Goal: Information Seeking & Learning: Learn about a topic

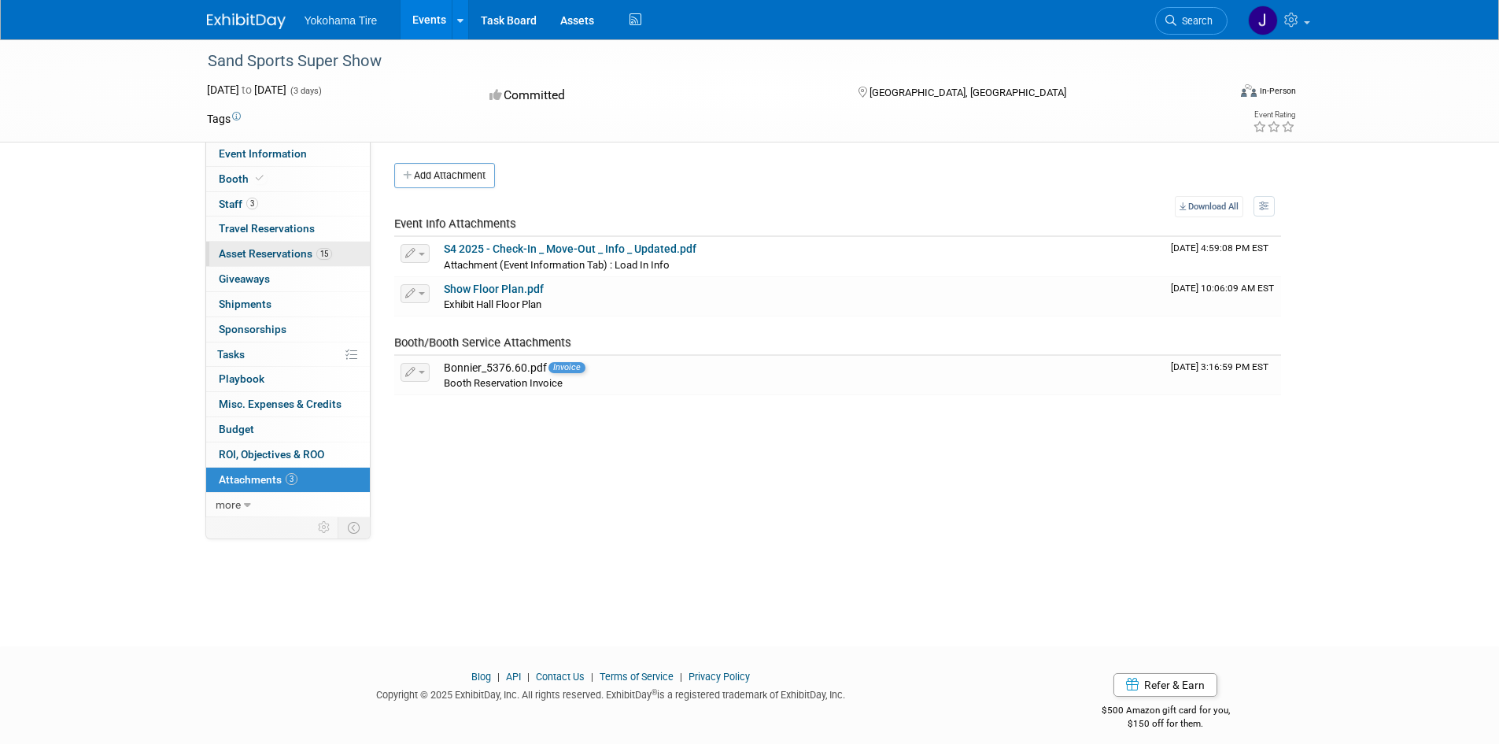
click at [245, 254] on span "Asset Reservations 15" at bounding box center [275, 253] width 113 height 13
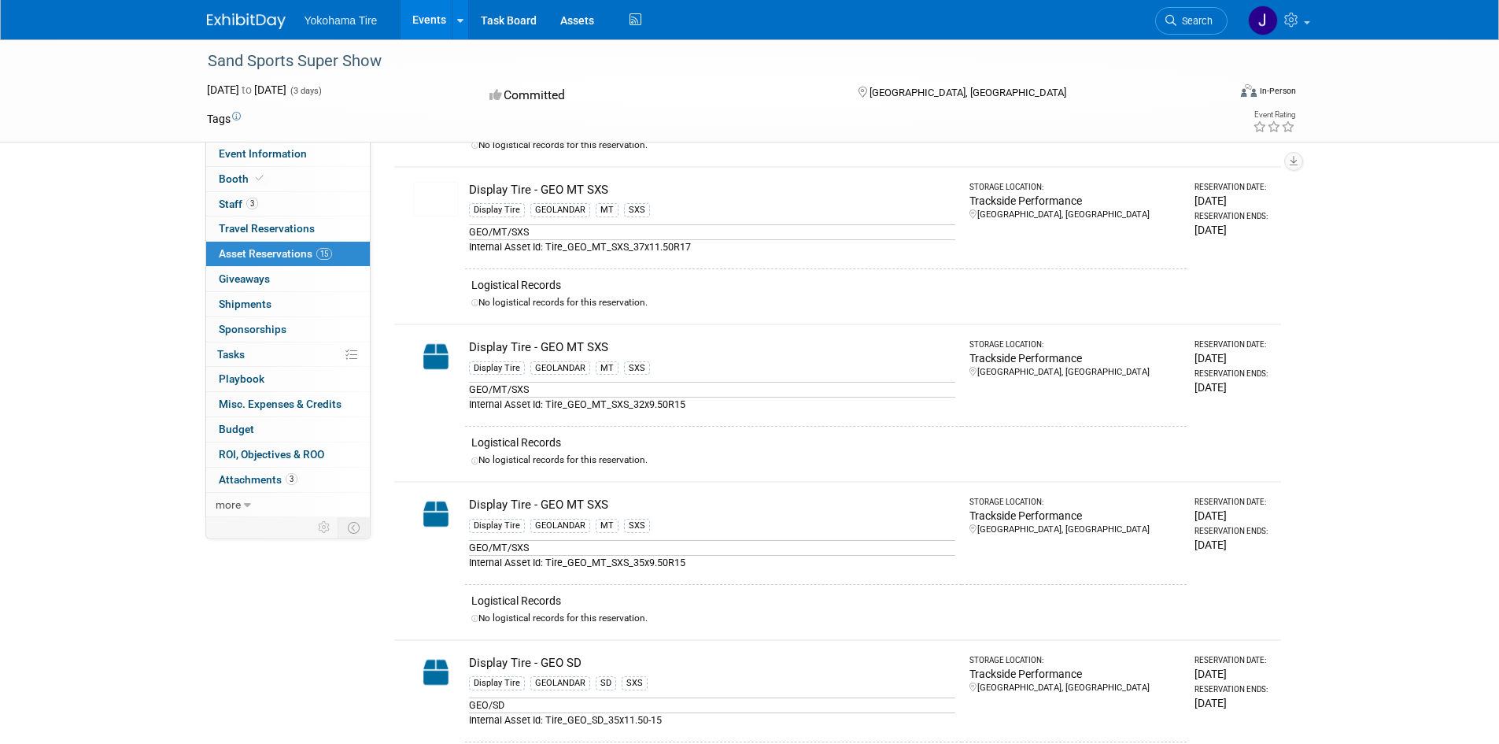
scroll to position [393, 0]
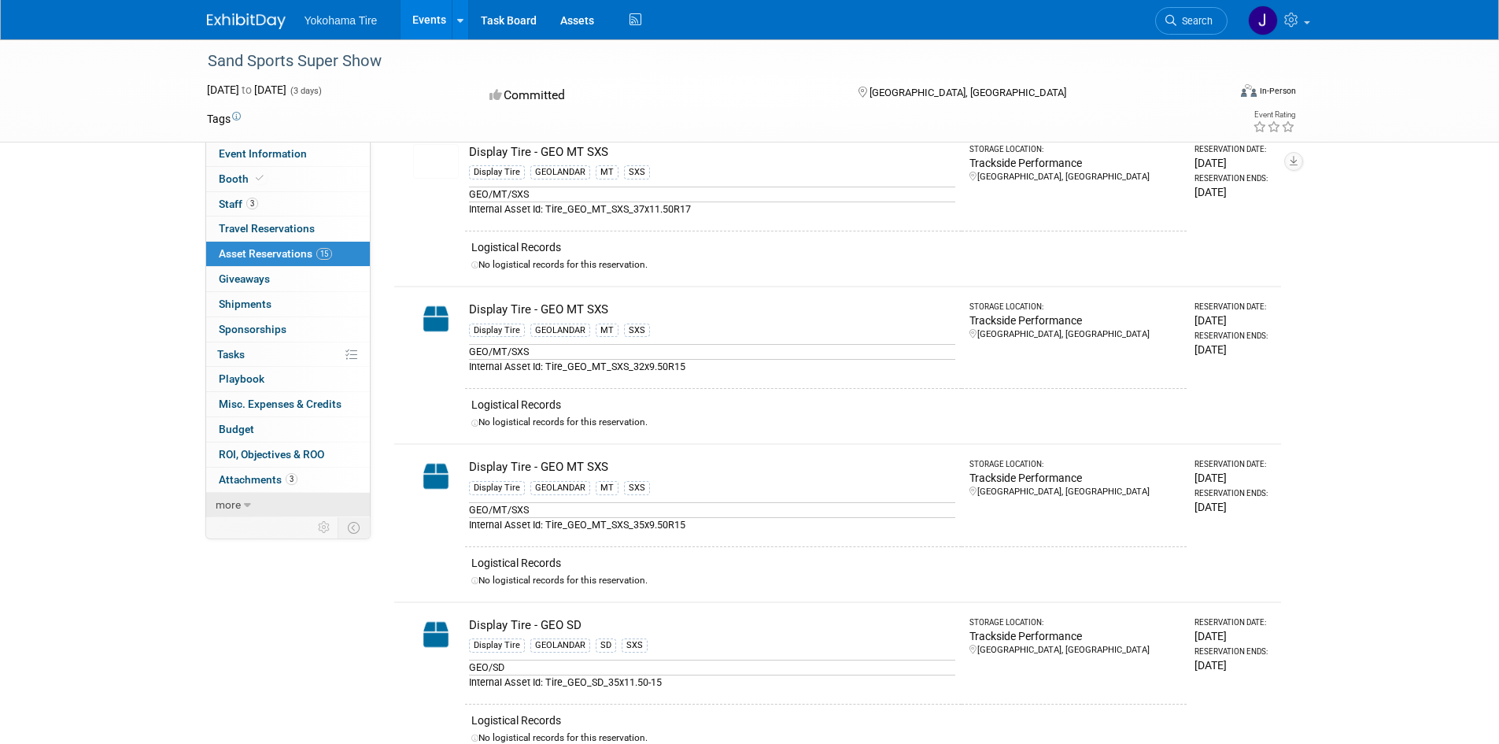
click at [241, 496] on link "more" at bounding box center [288, 505] width 164 height 24
click at [236, 555] on span "Logs" at bounding box center [231, 554] width 24 height 13
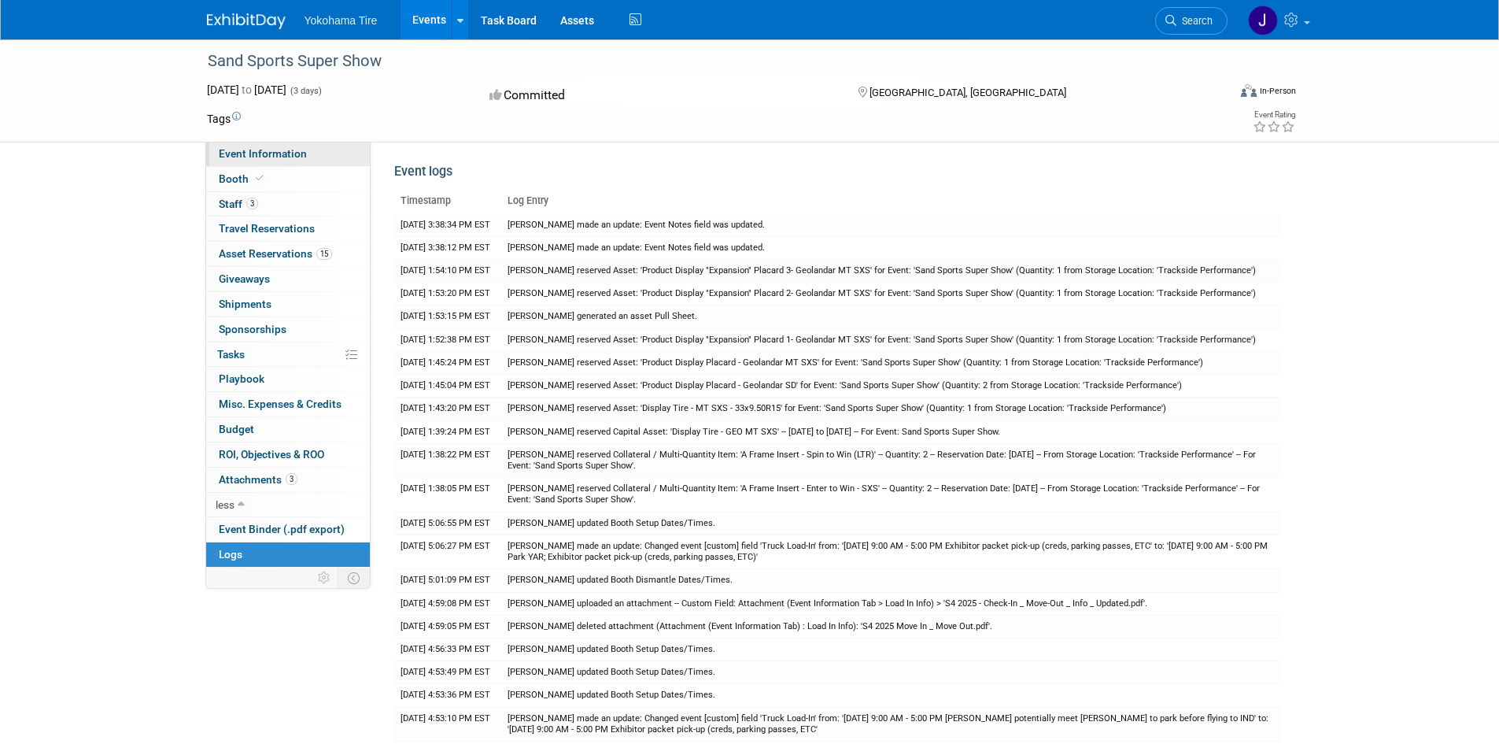
click at [270, 153] on span "Event Information" at bounding box center [263, 153] width 88 height 13
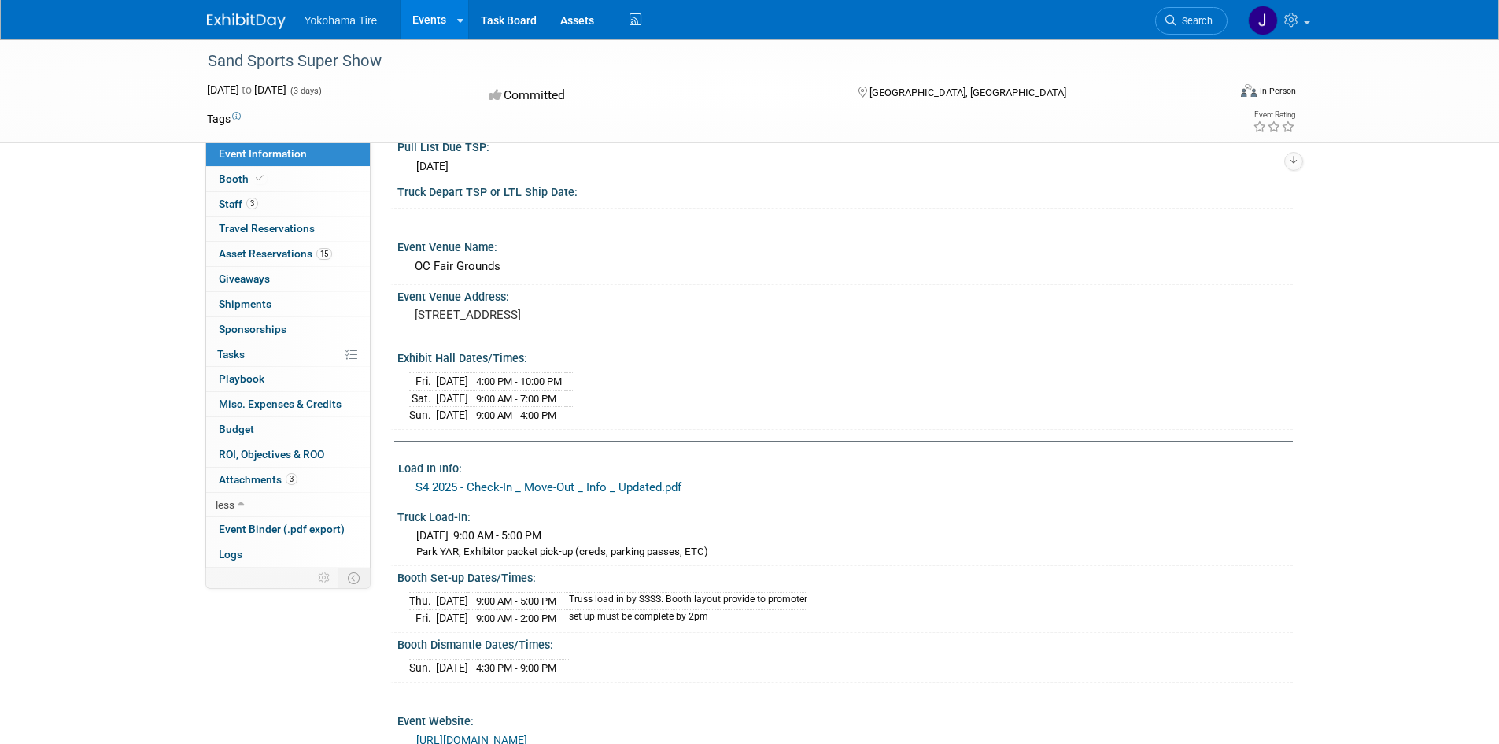
scroll to position [157, 0]
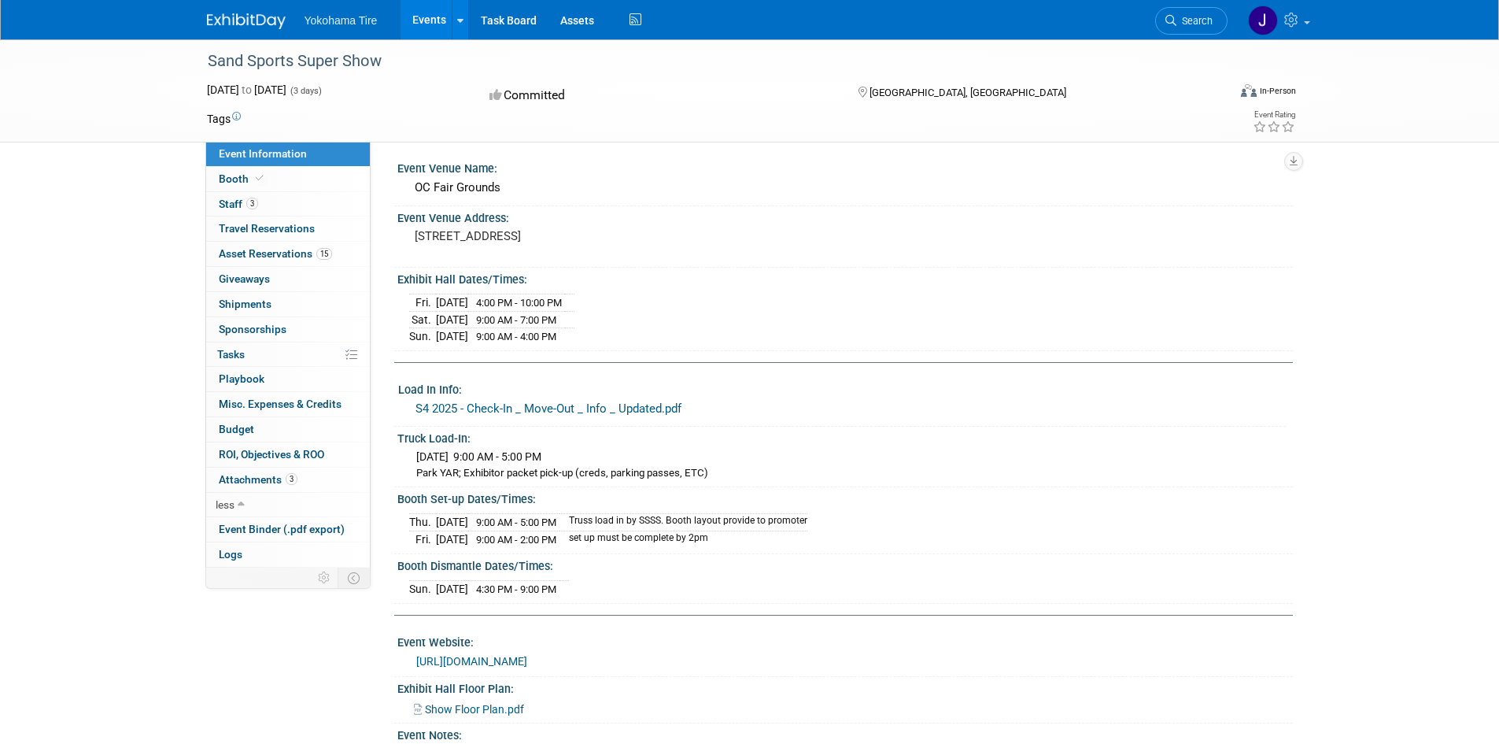
click at [637, 407] on link "S4 2025 - Check-In _ Move-Out _ Info _ Updated.pdf" at bounding box center [548, 408] width 266 height 14
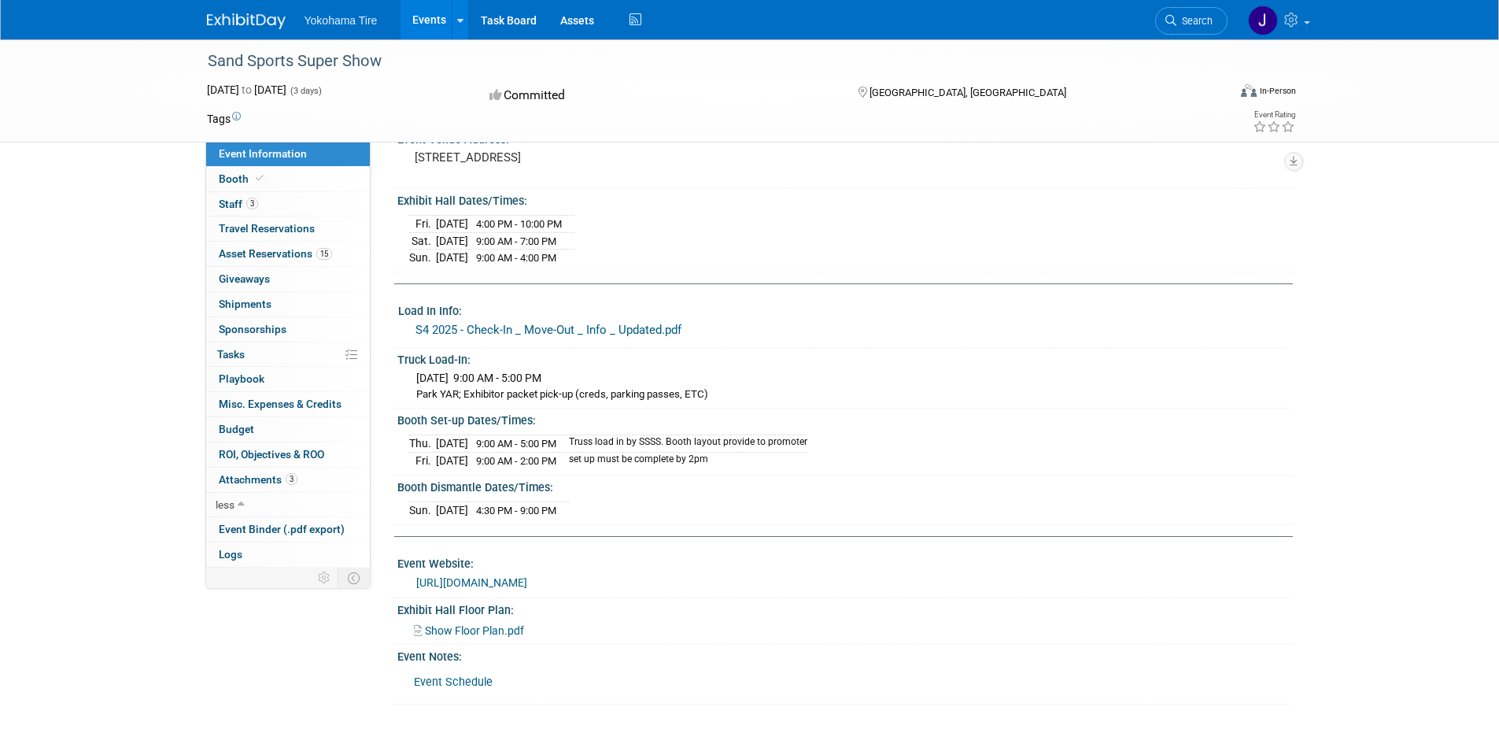
scroll to position [315, 0]
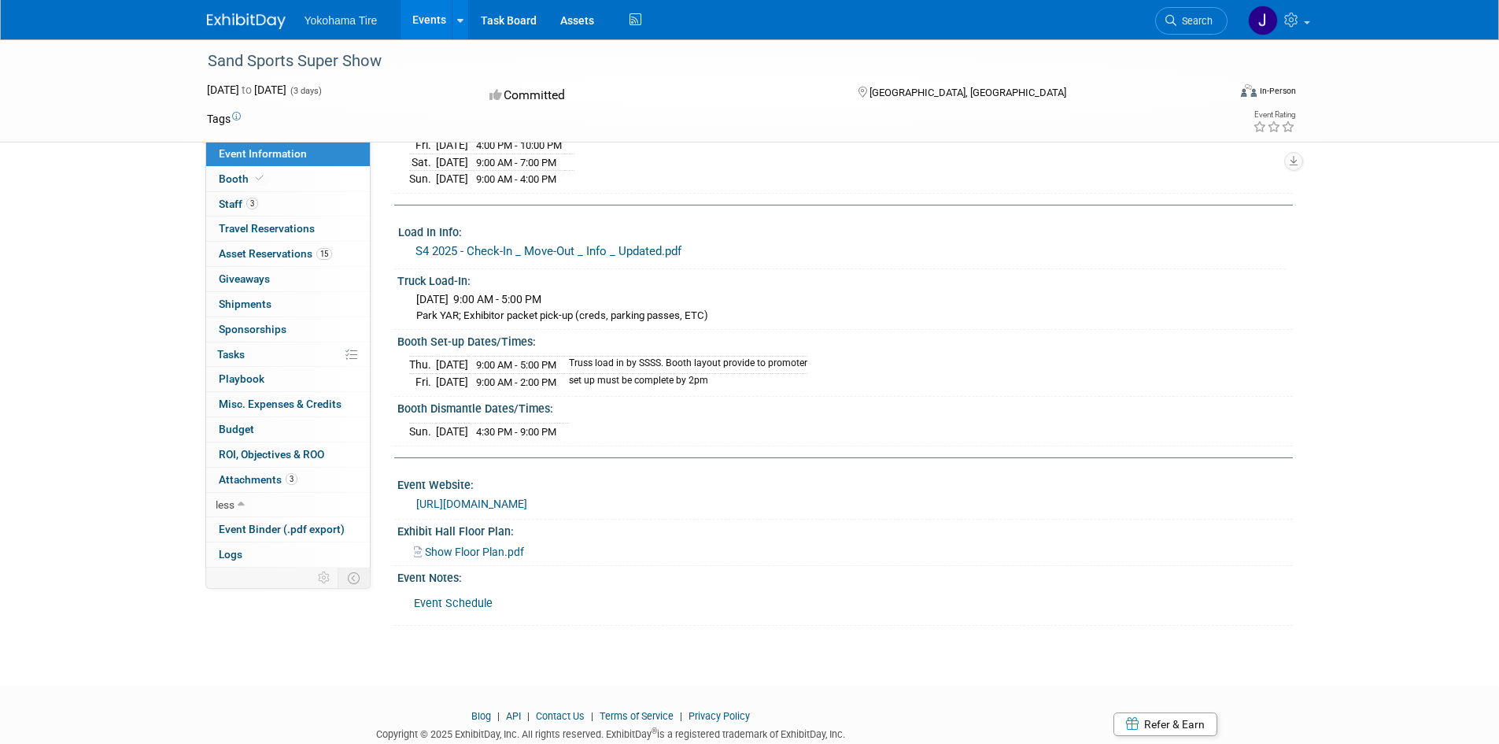
click at [470, 603] on link "Event Schedule" at bounding box center [453, 602] width 79 height 13
click at [251, 557] on link "Logs" at bounding box center [288, 554] width 164 height 24
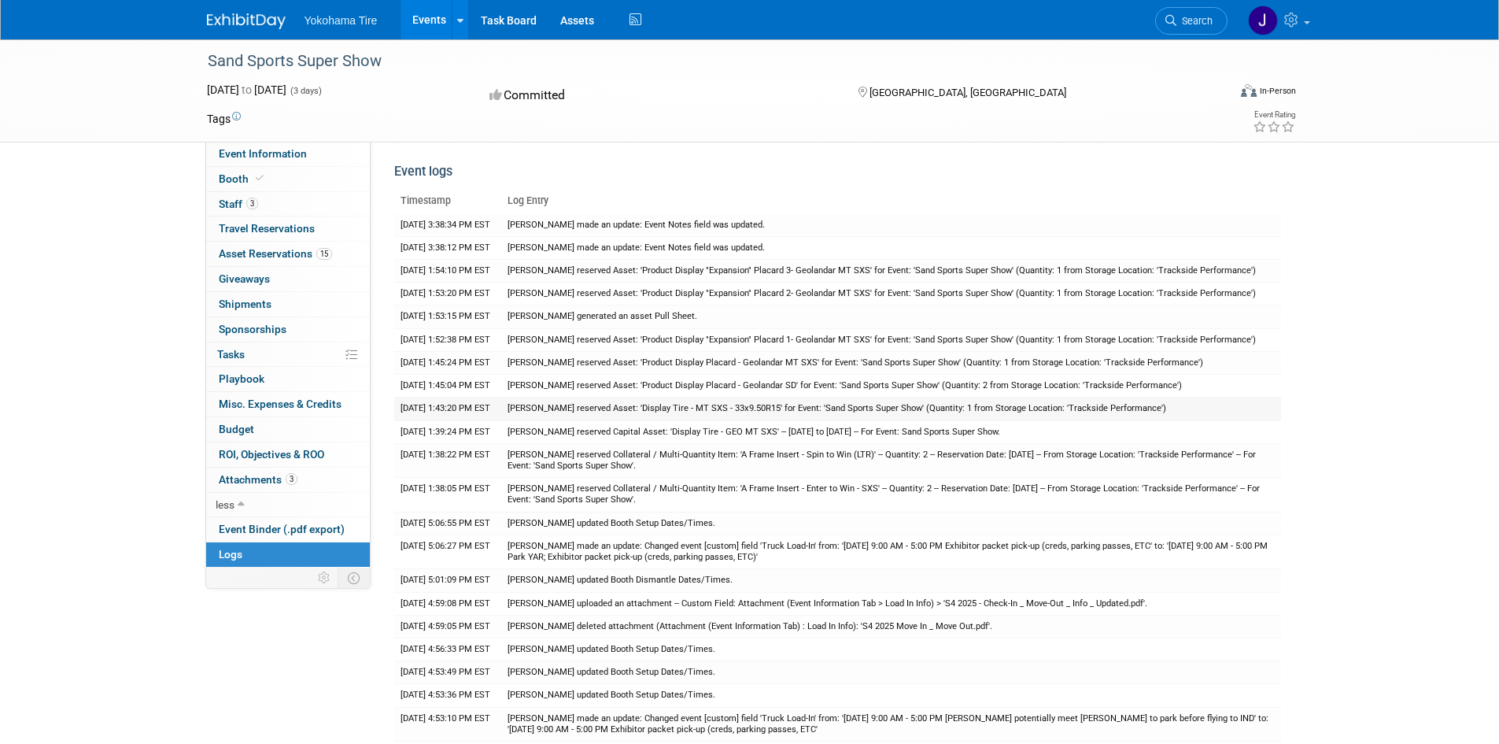
scroll to position [157, 0]
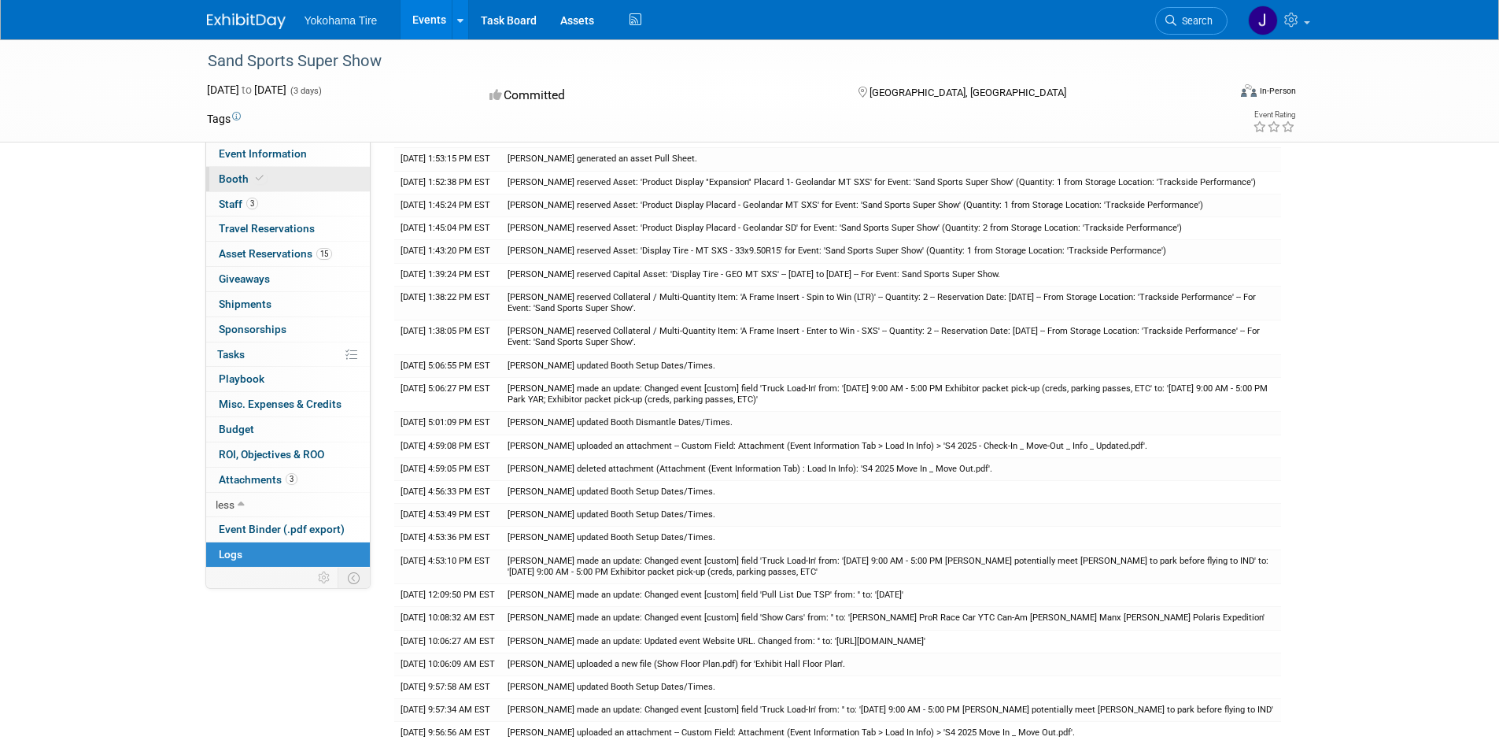
click at [243, 178] on span "Booth" at bounding box center [243, 178] width 48 height 13
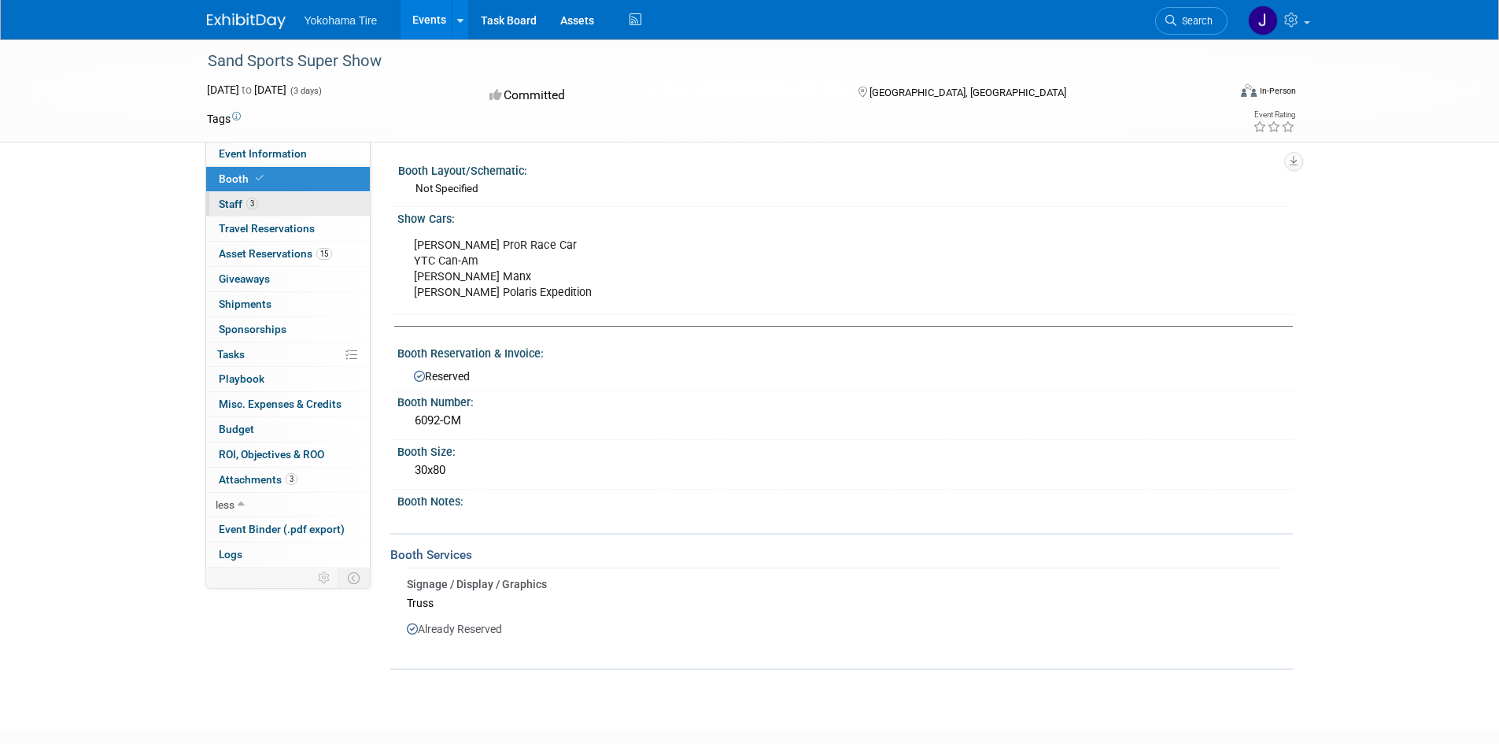
click at [242, 209] on span "Staff 3" at bounding box center [238, 203] width 39 height 13
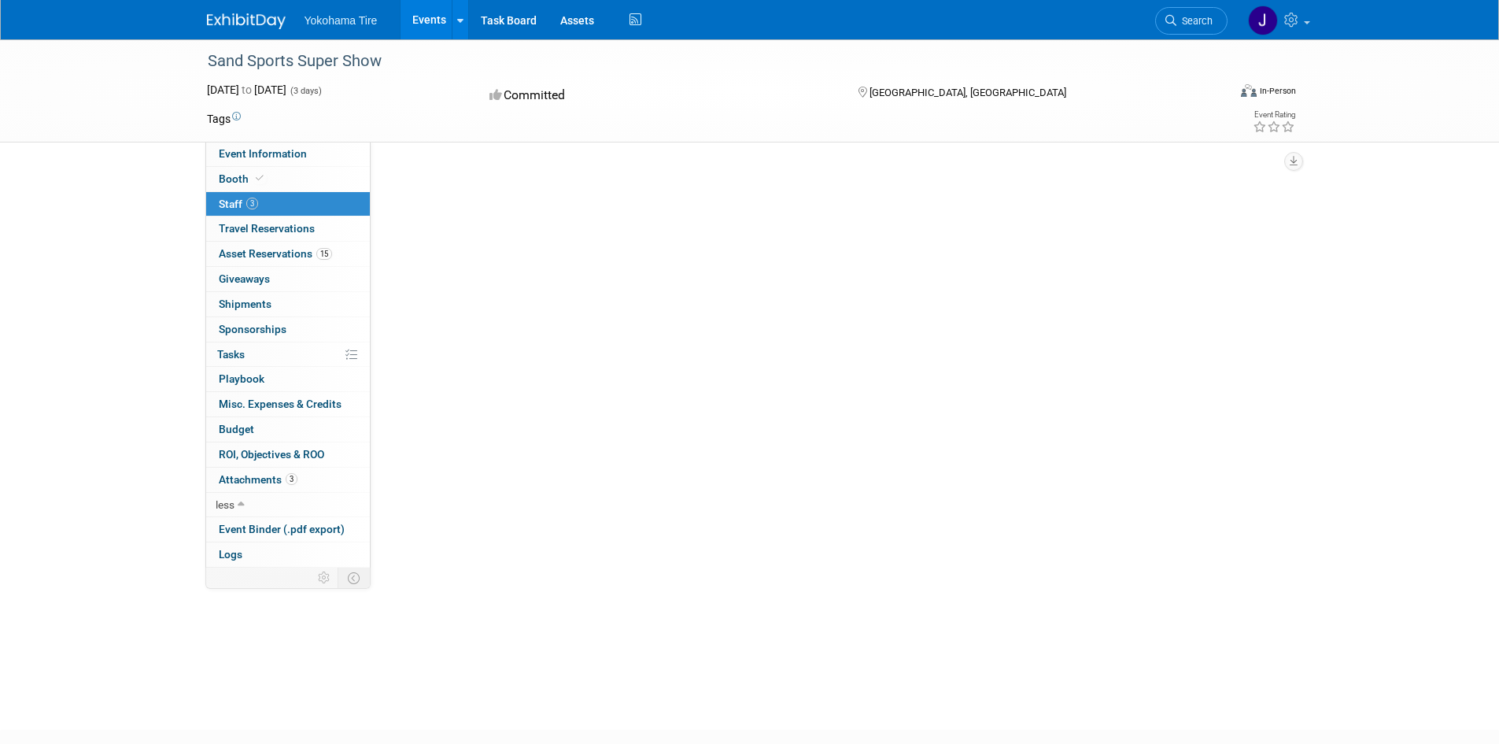
click at [242, 209] on span "Staff 3" at bounding box center [238, 203] width 39 height 13
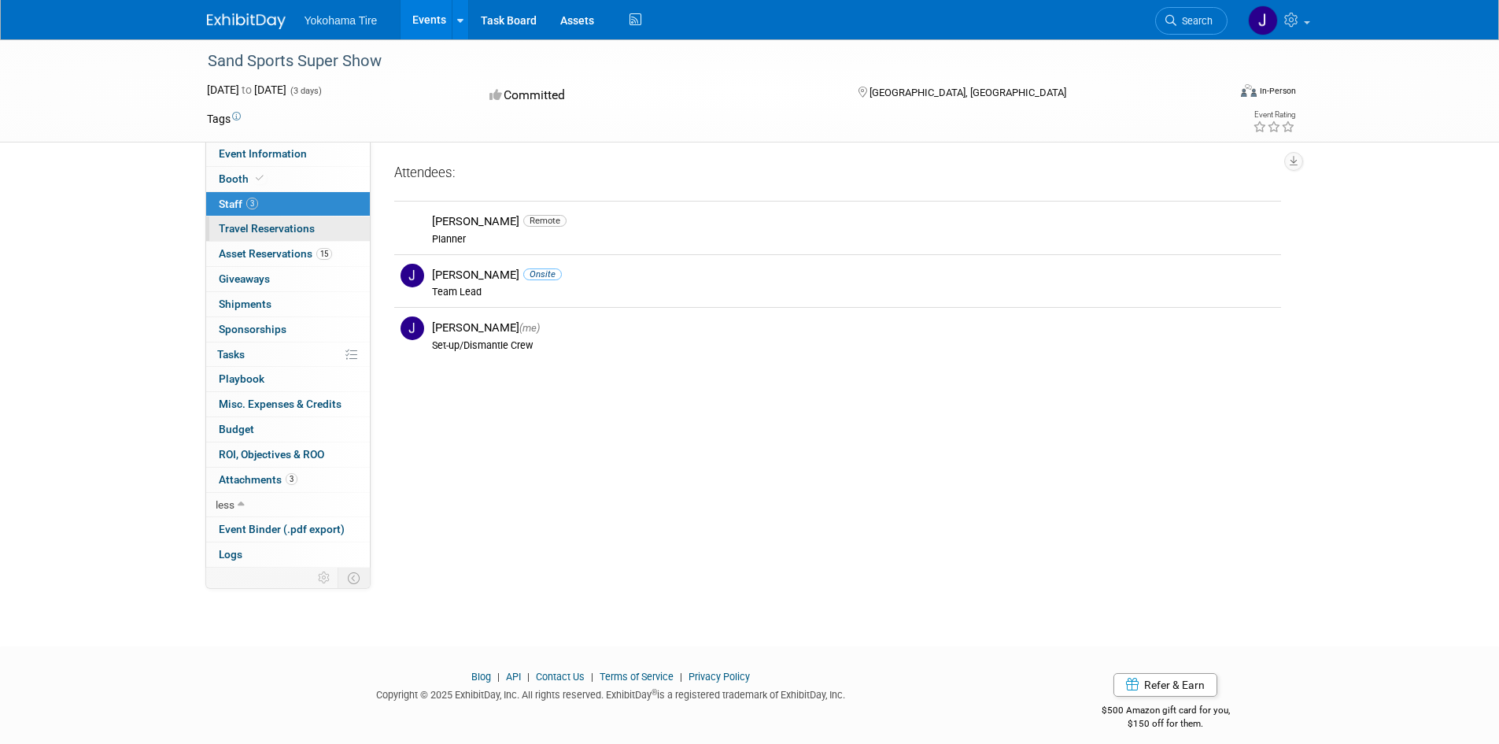
click at [242, 232] on span "Travel Reservations 0" at bounding box center [267, 228] width 96 height 13
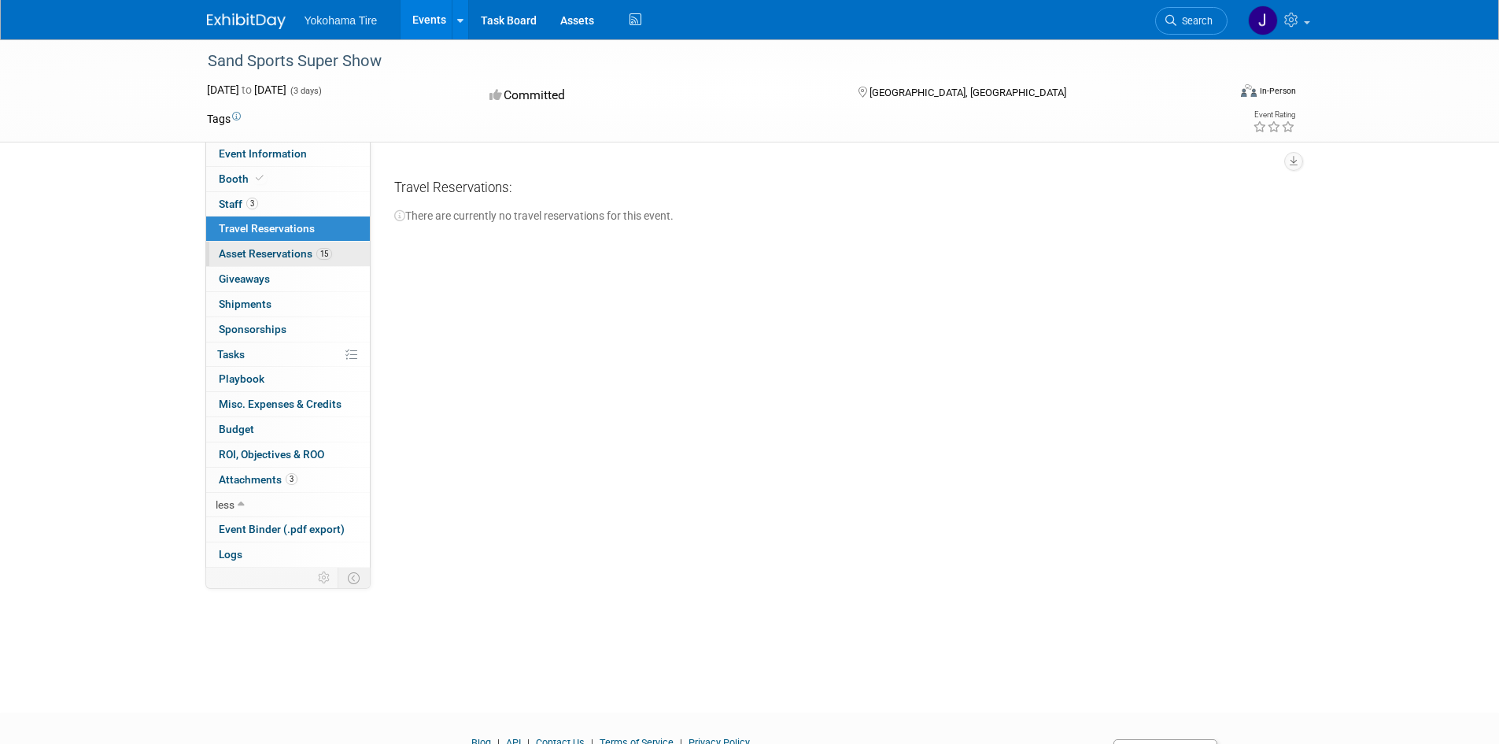
click at [246, 249] on span "Asset Reservations 15" at bounding box center [275, 253] width 113 height 13
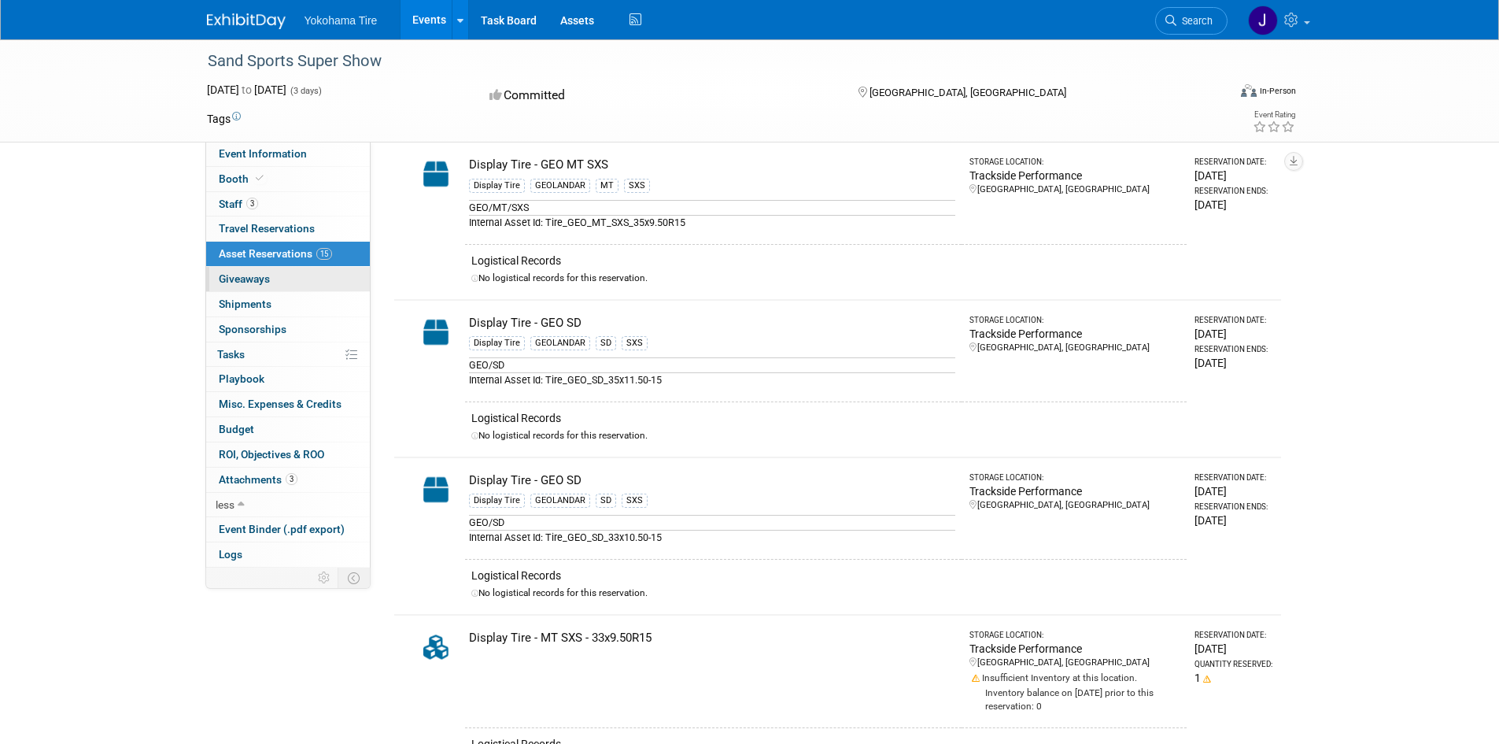
scroll to position [619, 0]
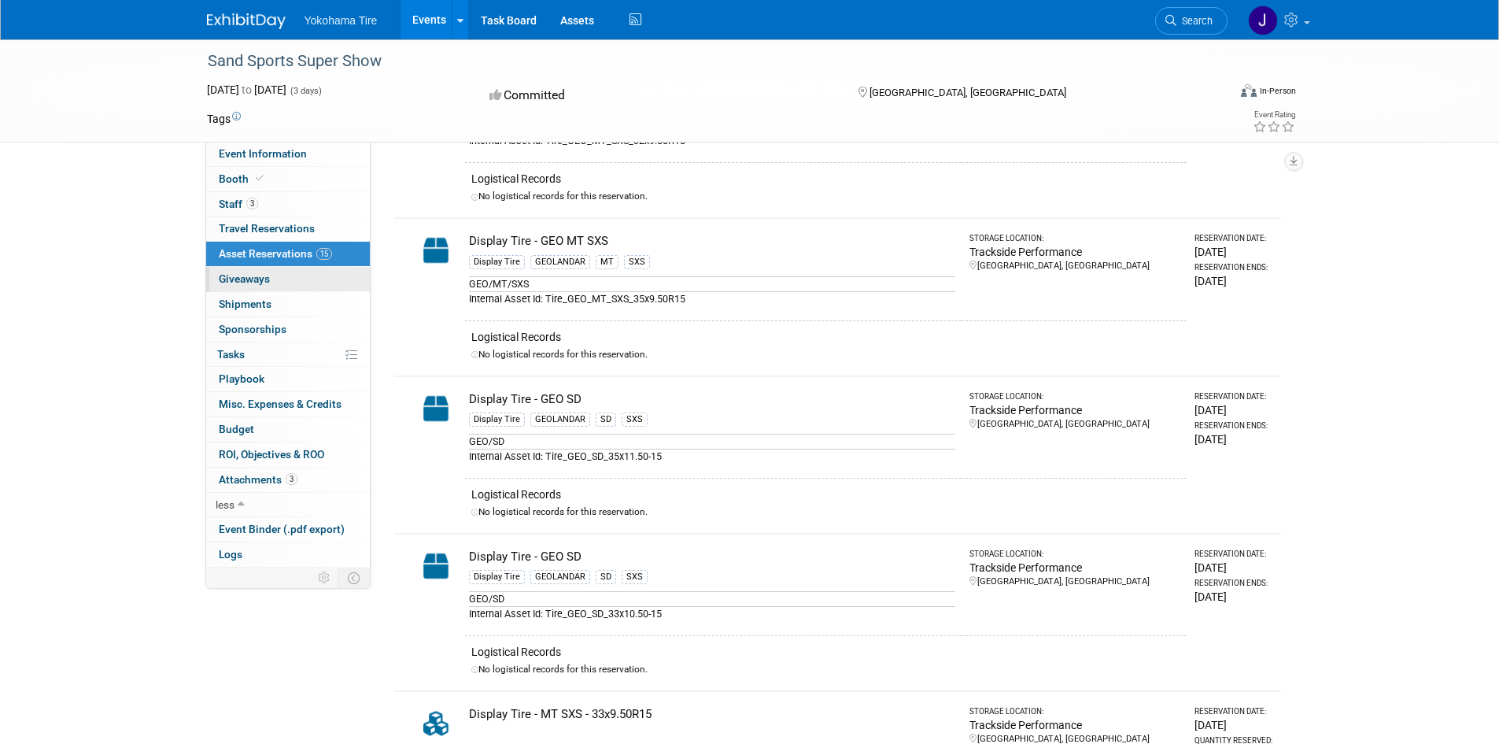
click at [267, 283] on span "Giveaways 0" at bounding box center [244, 278] width 51 height 13
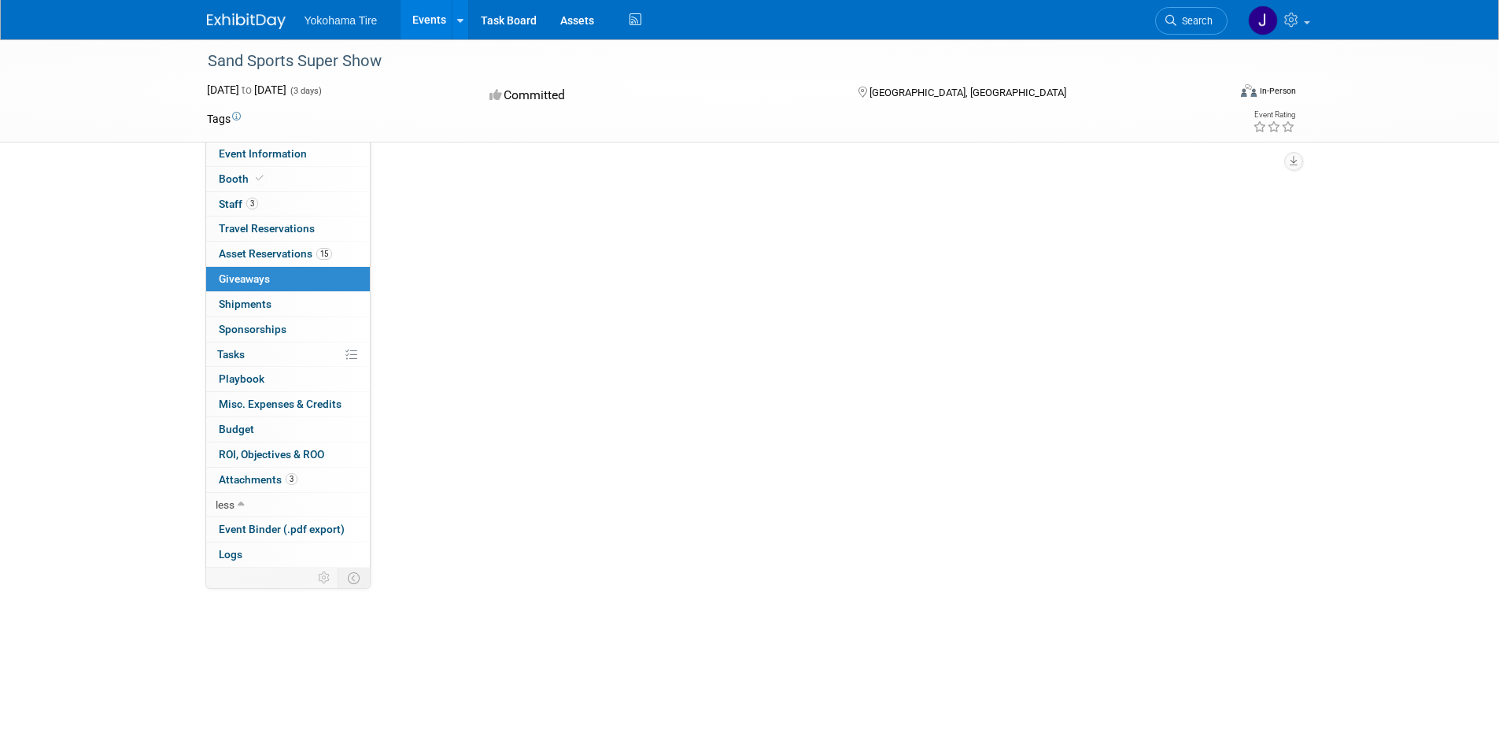
scroll to position [0, 0]
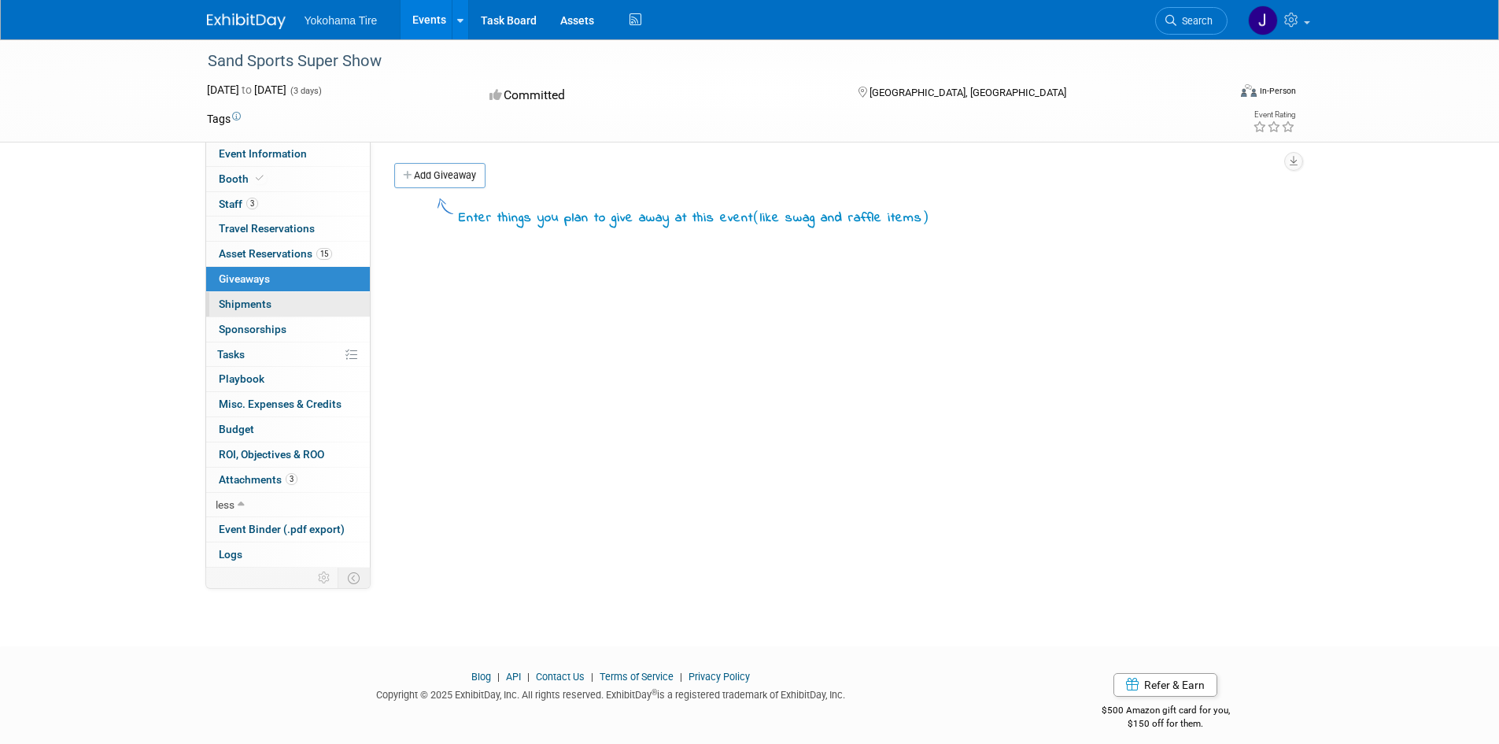
click at [259, 301] on span "Shipments 0" at bounding box center [245, 303] width 53 height 13
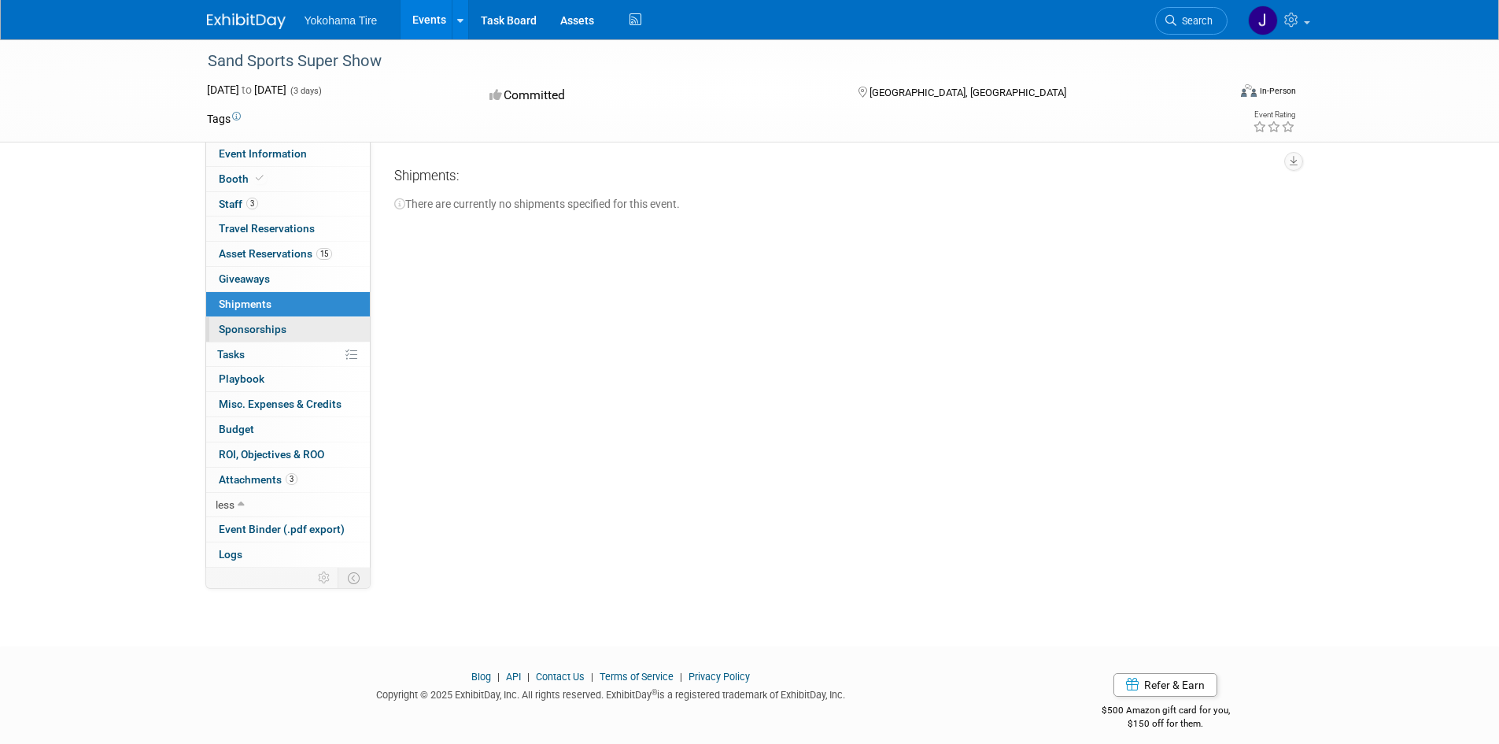
click at [260, 327] on span "Sponsorships 0" at bounding box center [253, 329] width 68 height 13
click at [261, 353] on link "0% Tasks 0%" at bounding box center [288, 354] width 164 height 24
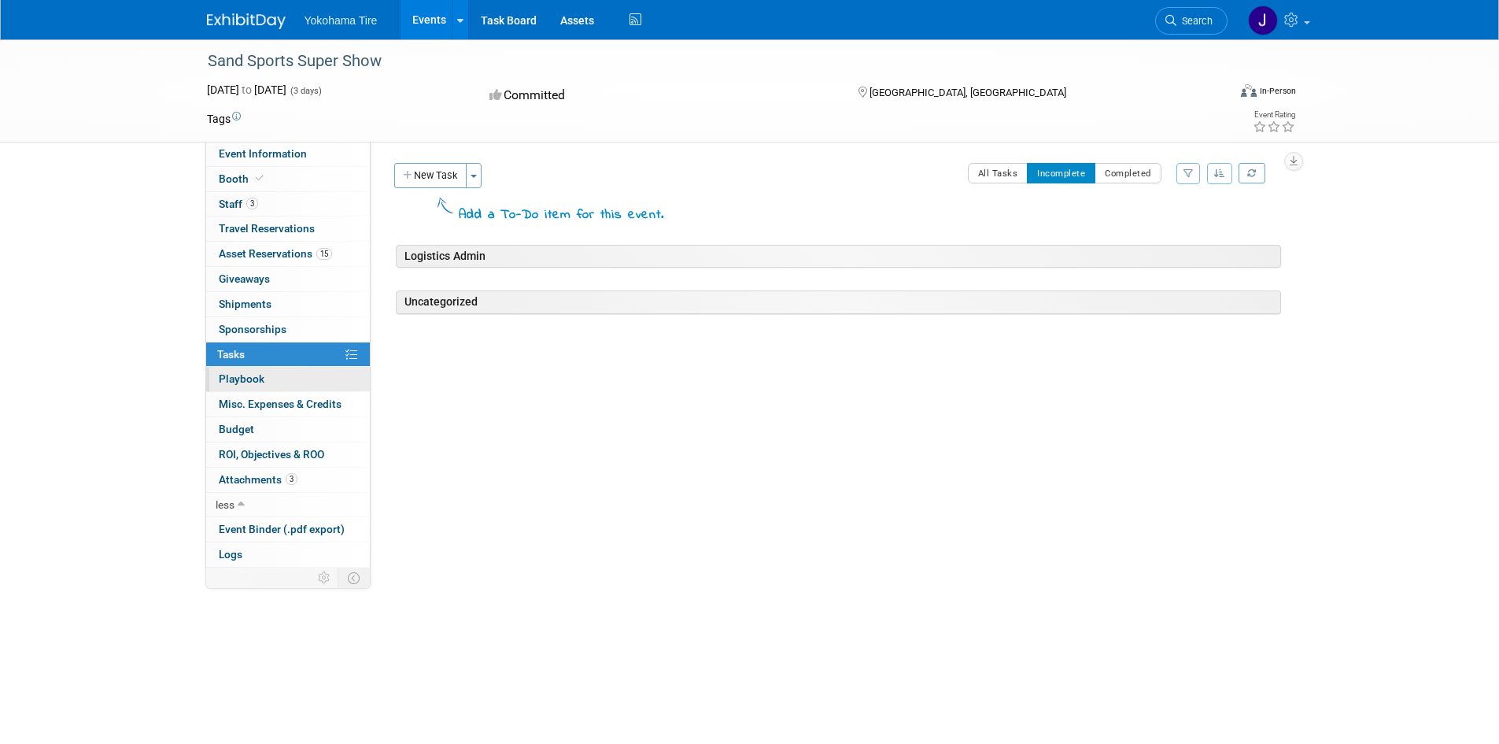
click at [267, 386] on link "0 Playbook 0" at bounding box center [288, 379] width 164 height 24
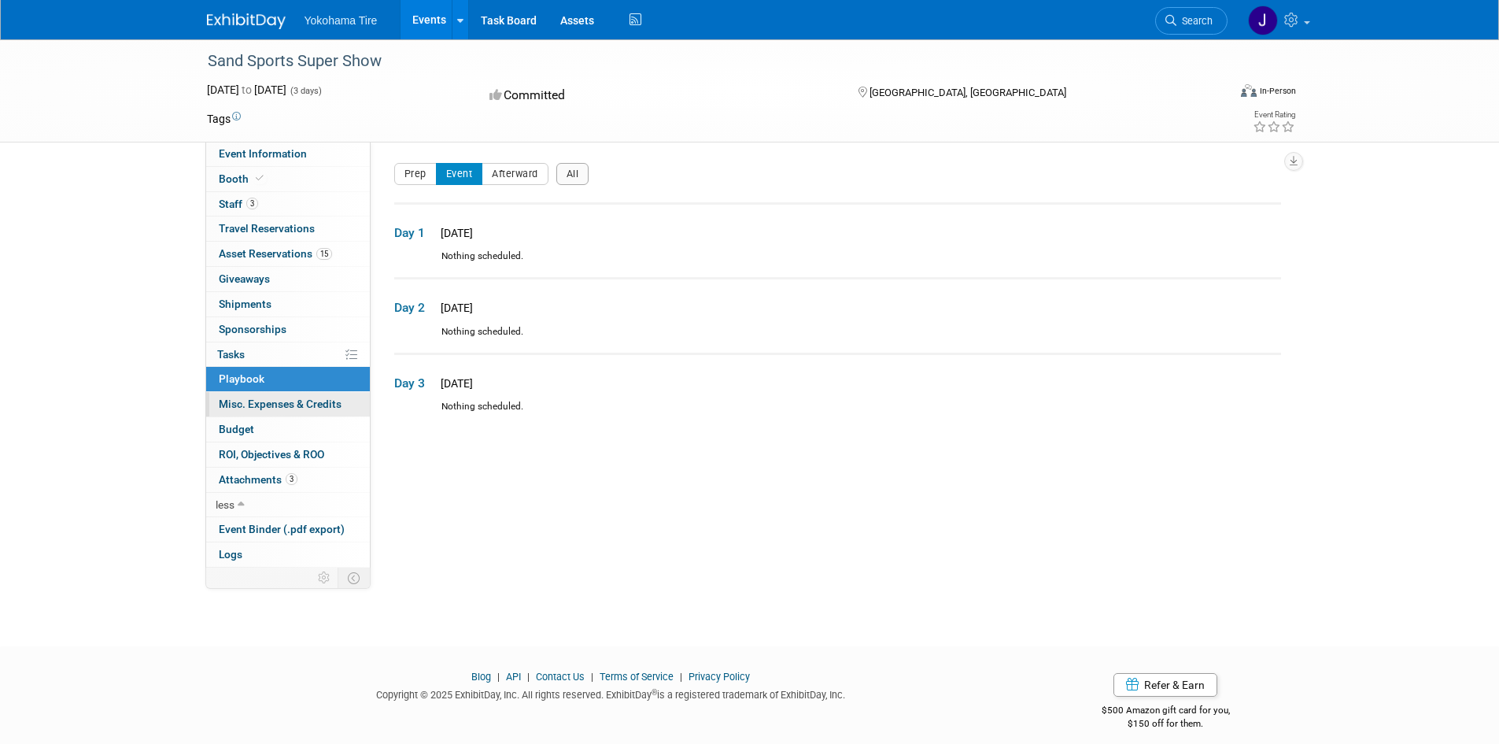
click at [264, 404] on span "Misc. Expenses & Credits 0" at bounding box center [280, 403] width 123 height 13
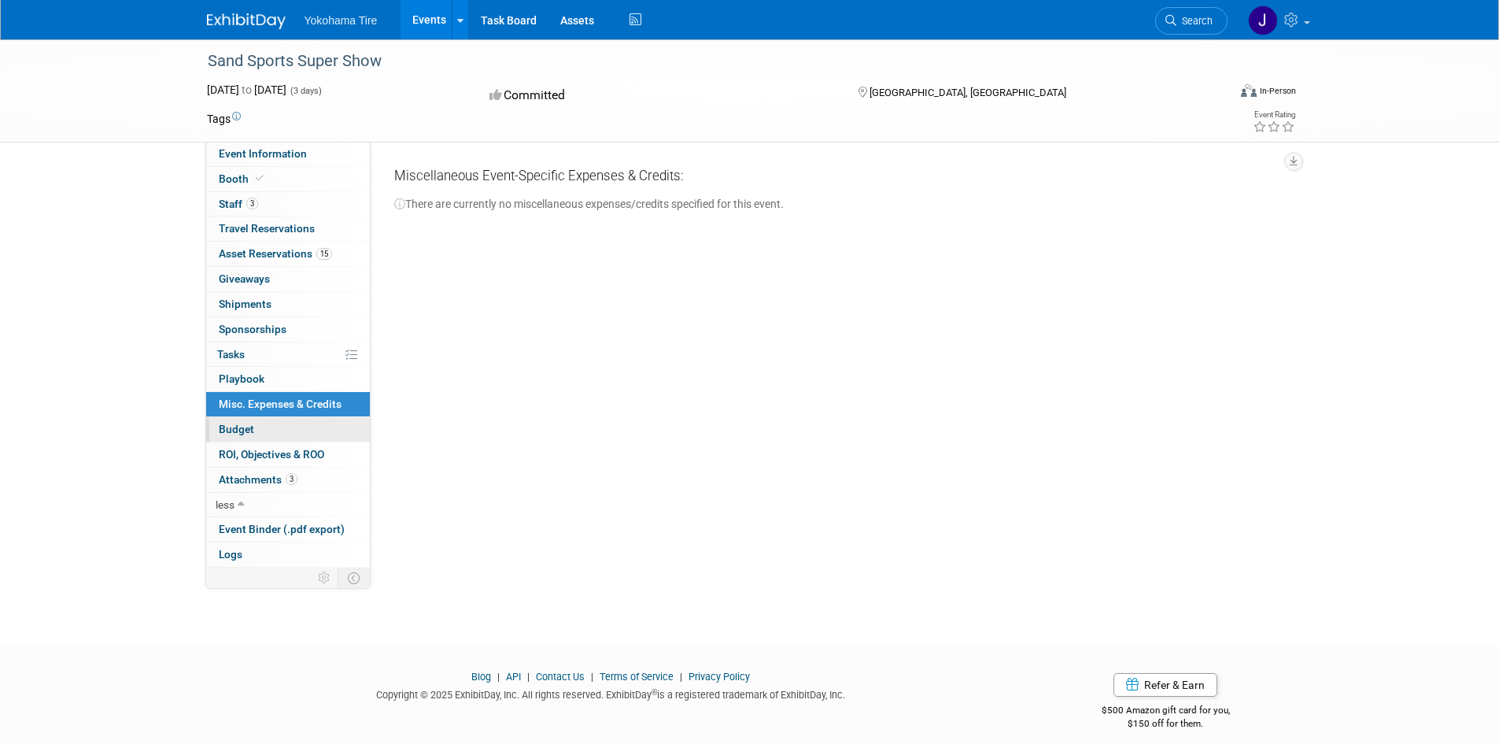
click at [264, 426] on link "Budget" at bounding box center [288, 429] width 164 height 24
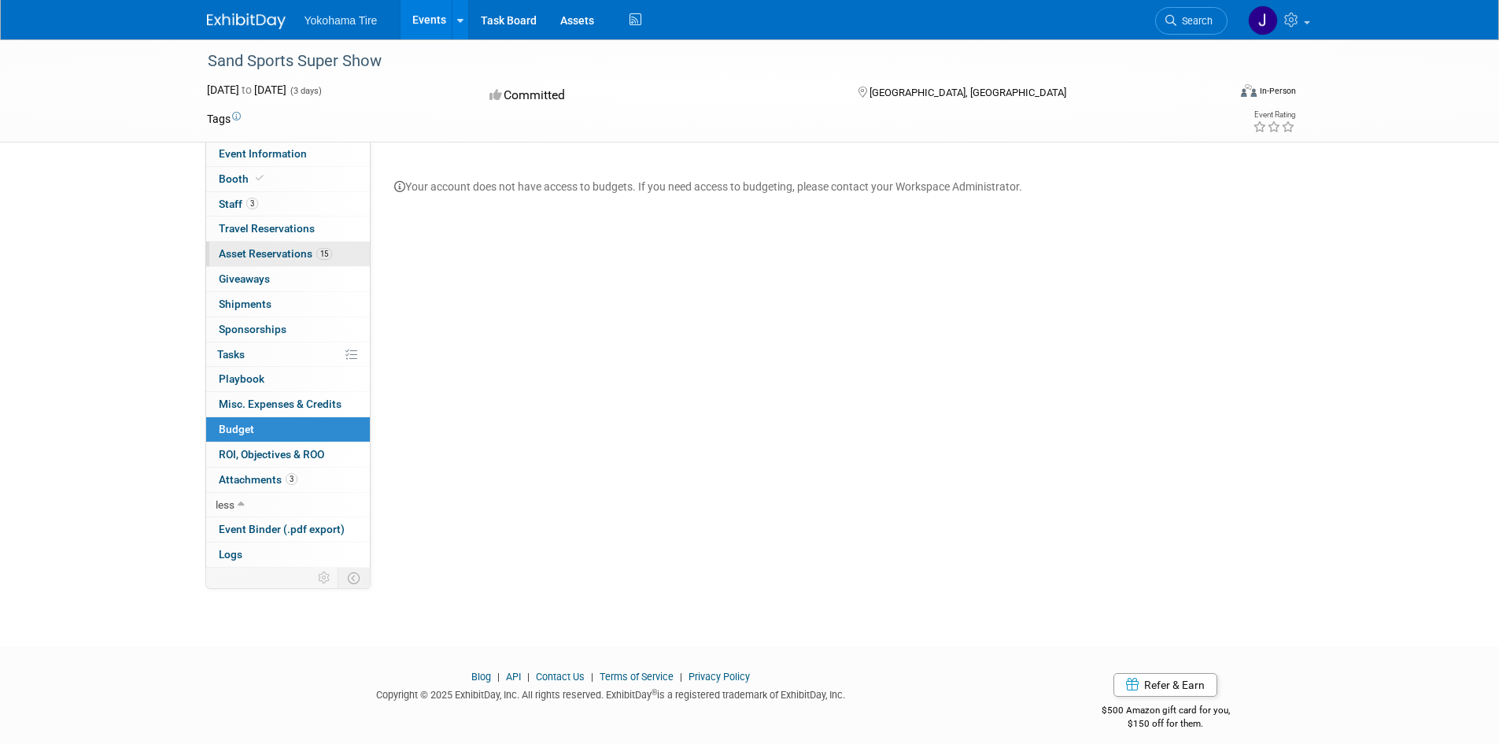
click at [276, 253] on span "Asset Reservations 15" at bounding box center [275, 253] width 113 height 13
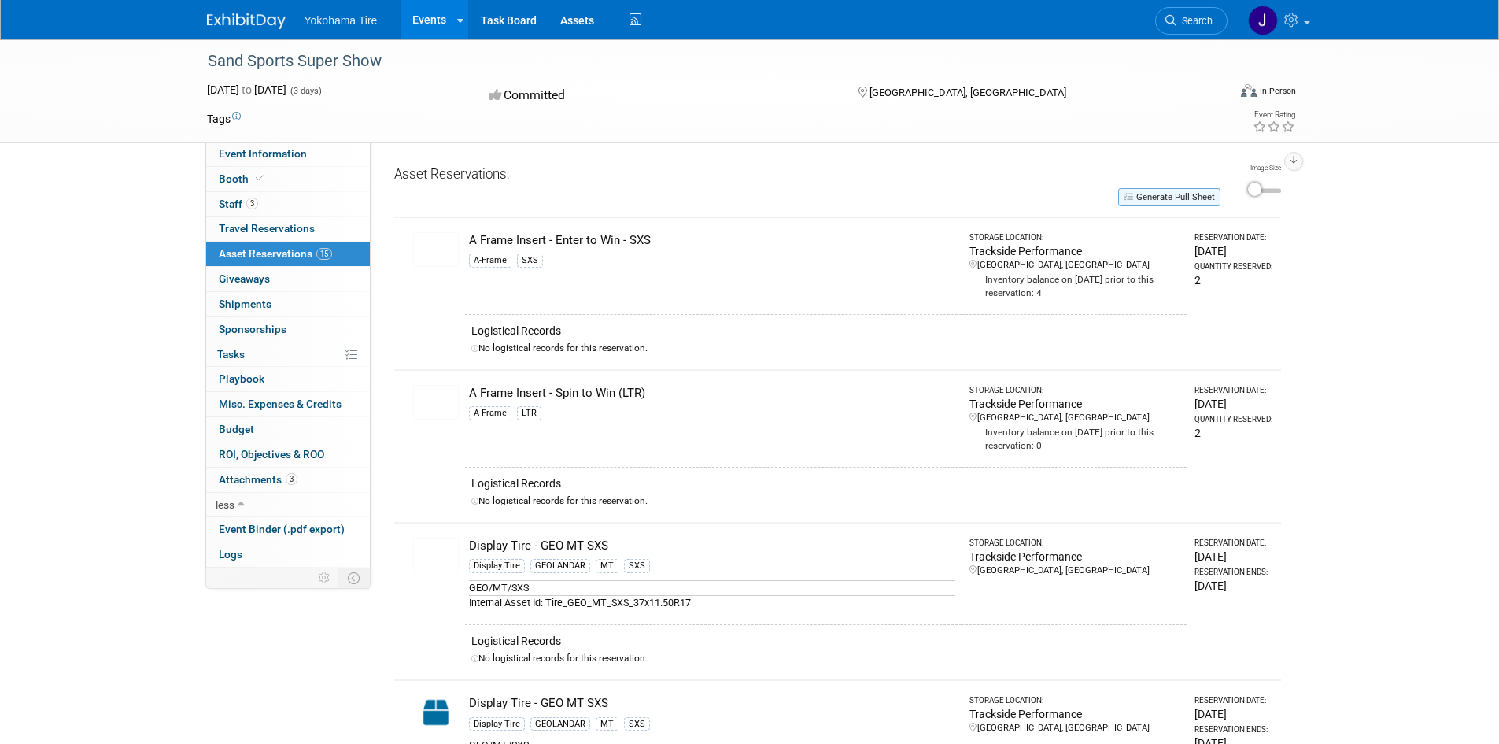
click at [1170, 197] on button "Generate Pull Sheet" at bounding box center [1169, 197] width 102 height 18
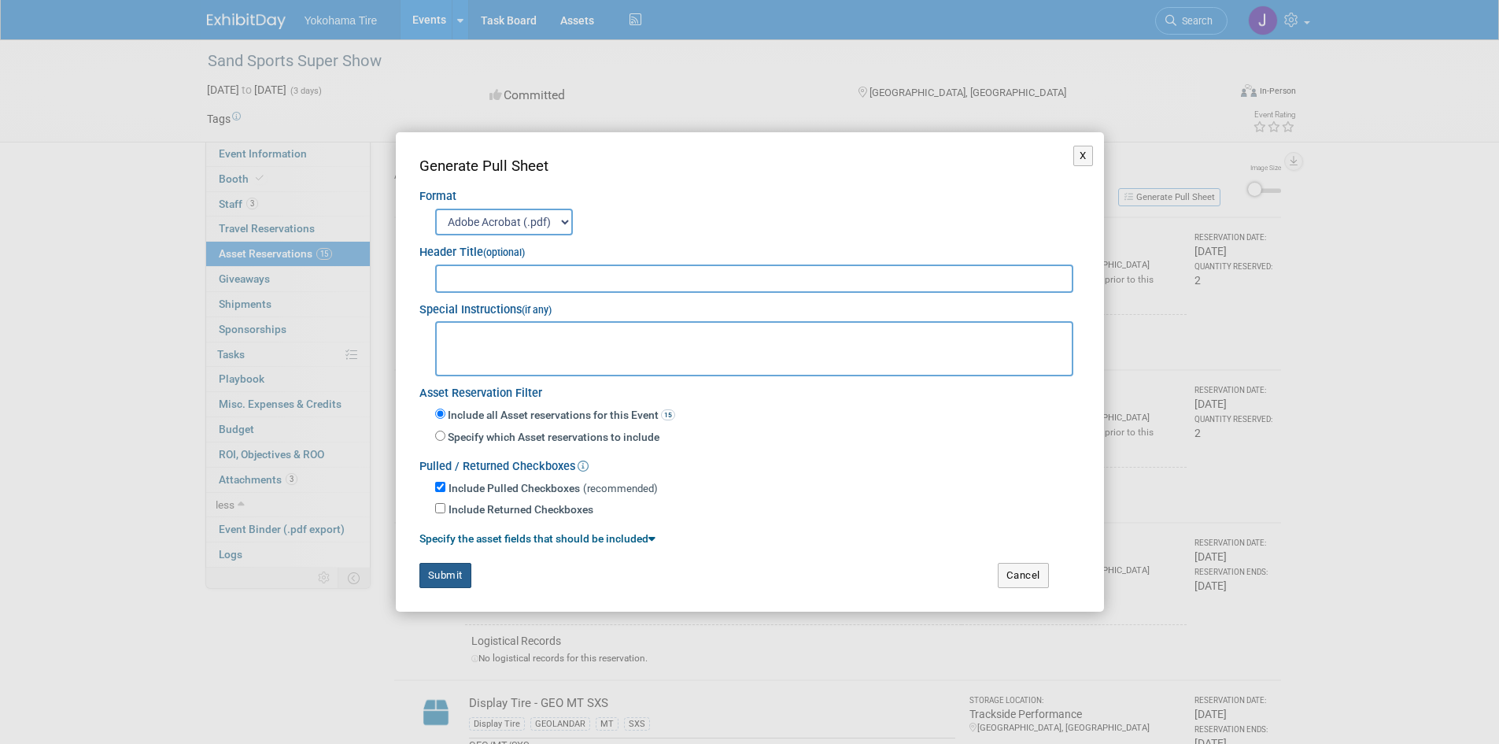
click at [447, 570] on button "Submit" at bounding box center [445, 575] width 52 height 25
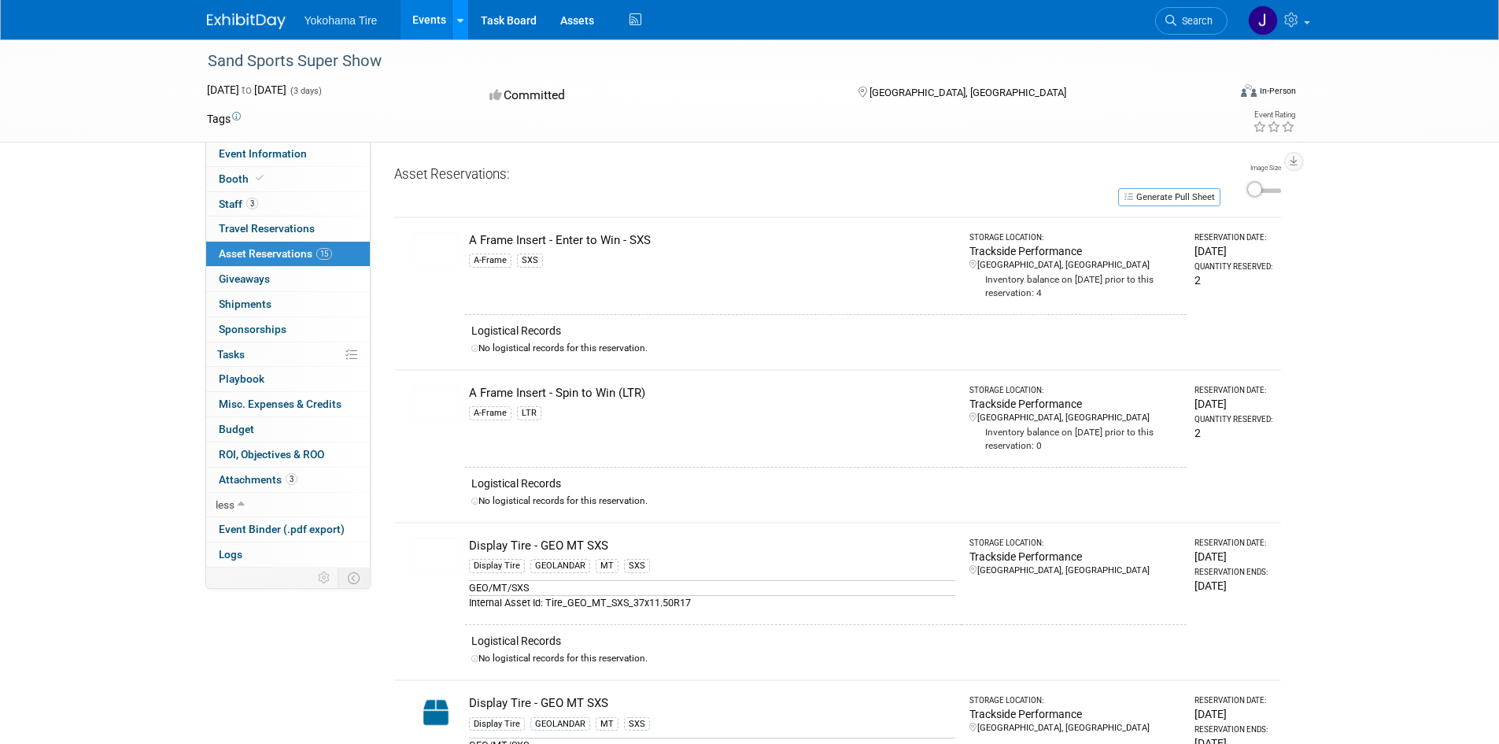
click at [464, 17] on link at bounding box center [460, 19] width 17 height 39
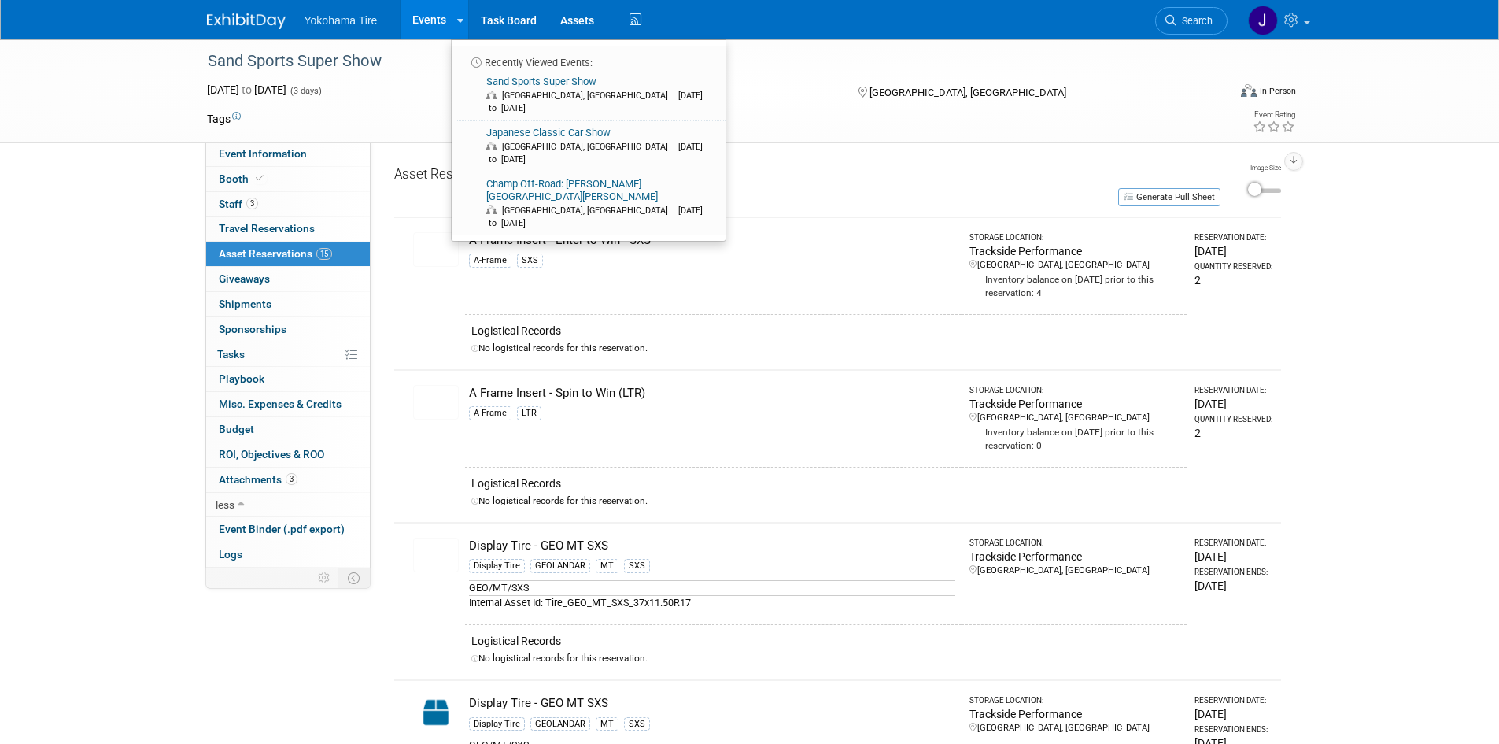
click at [416, 17] on link "Events" at bounding box center [428, 19] width 57 height 39
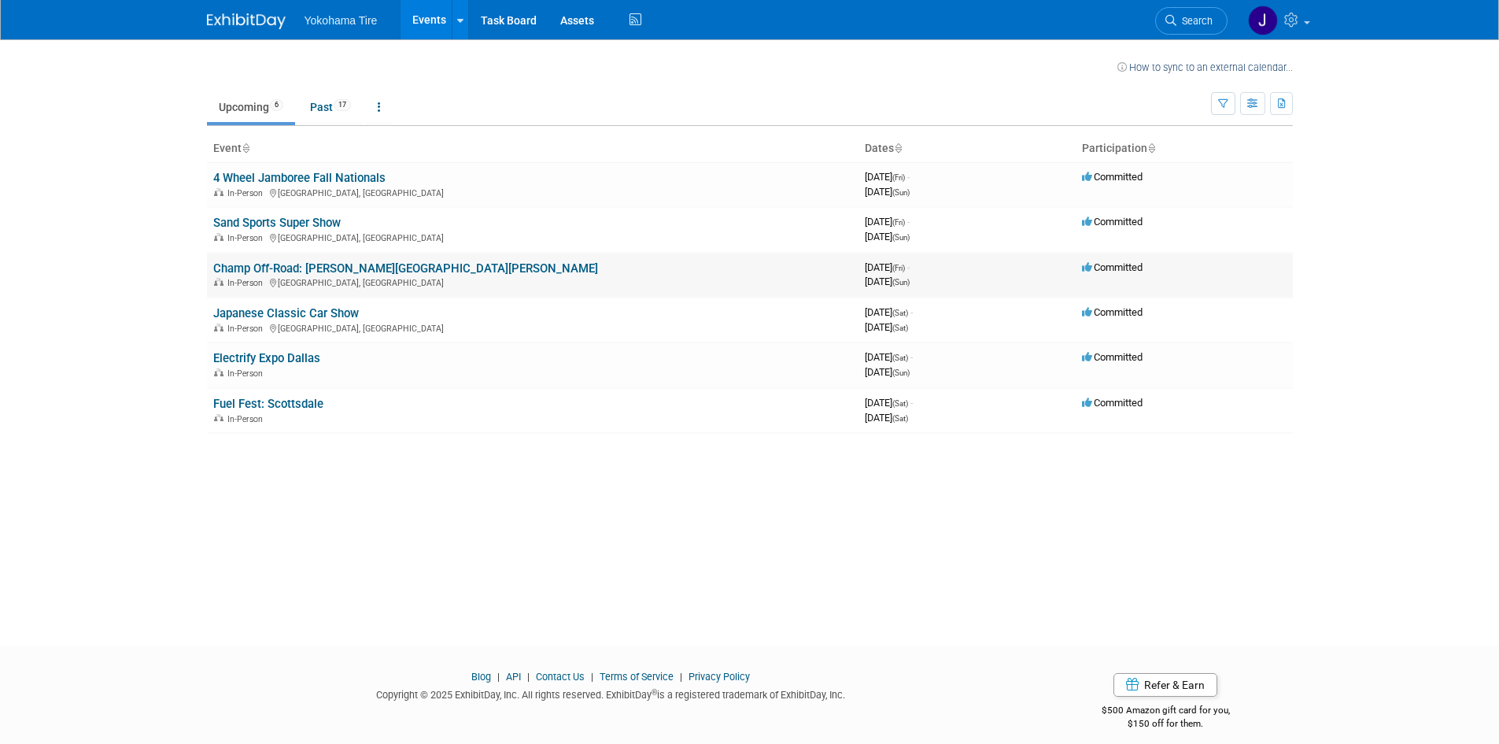
click at [285, 263] on link "Champ Off-Road: [PERSON_NAME][GEOGRAPHIC_DATA][PERSON_NAME]" at bounding box center [405, 268] width 385 height 14
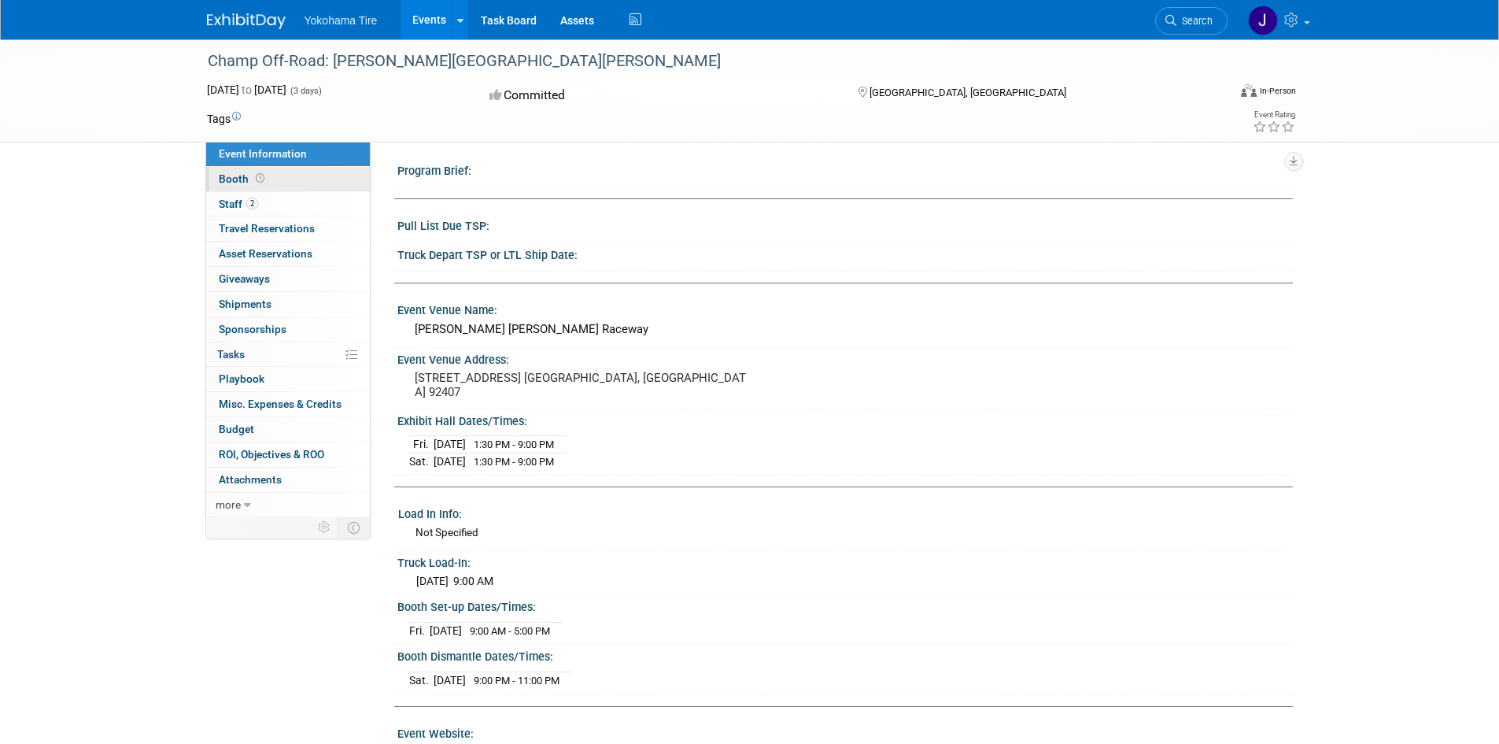
click at [249, 179] on span "Booth" at bounding box center [243, 178] width 49 height 13
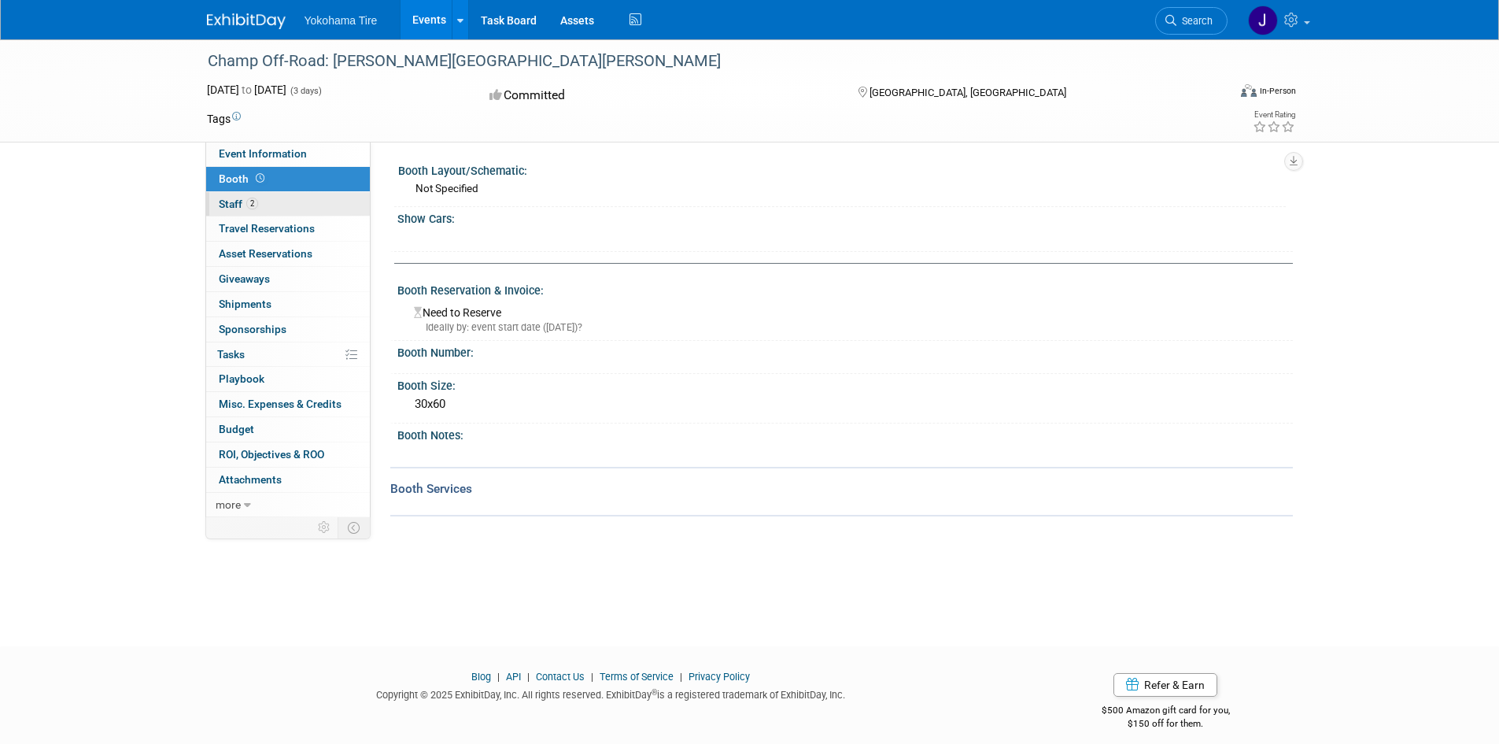
click at [245, 201] on span "Staff 2" at bounding box center [238, 203] width 39 height 13
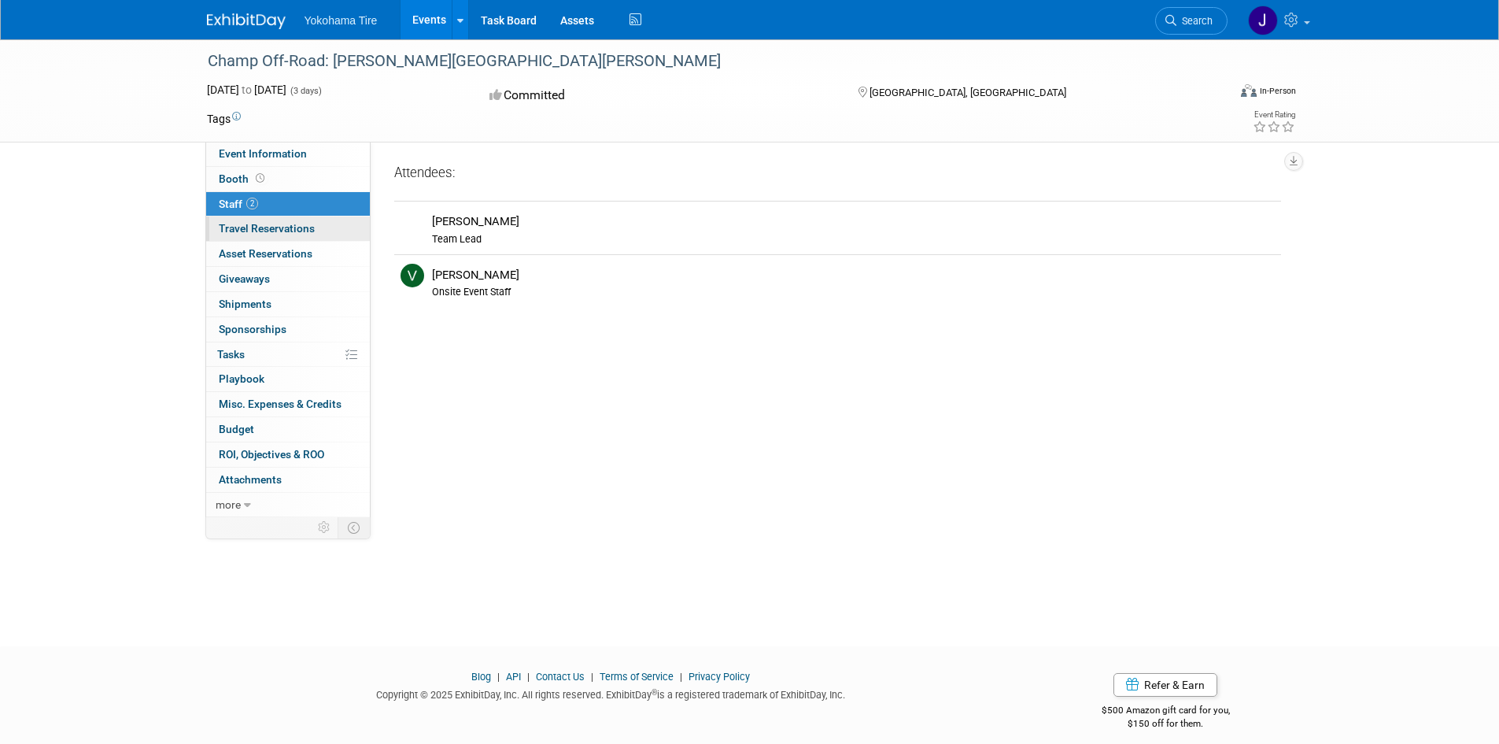
click at [247, 228] on span "Travel Reservations 0" at bounding box center [267, 228] width 96 height 13
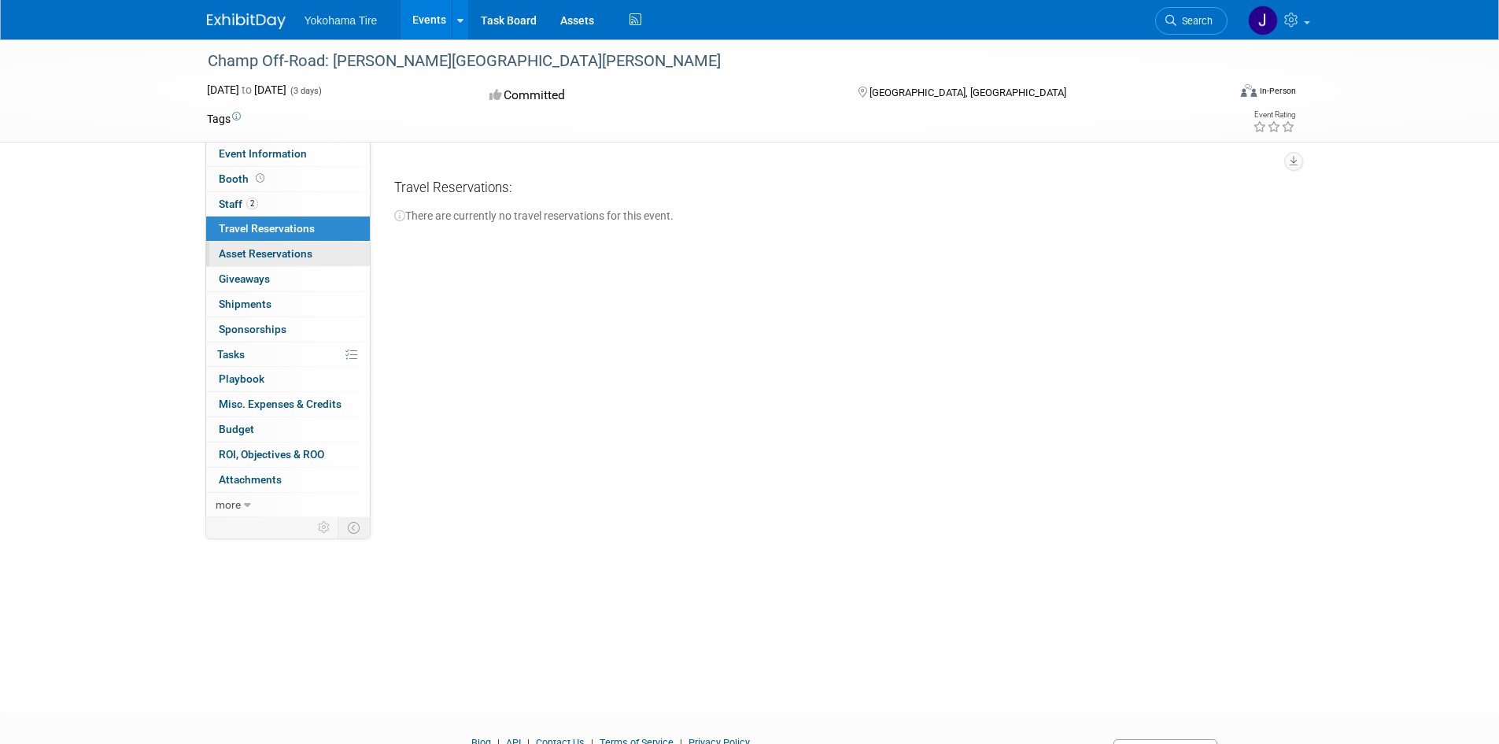
click at [252, 250] on span "Asset Reservations 0" at bounding box center [266, 253] width 94 height 13
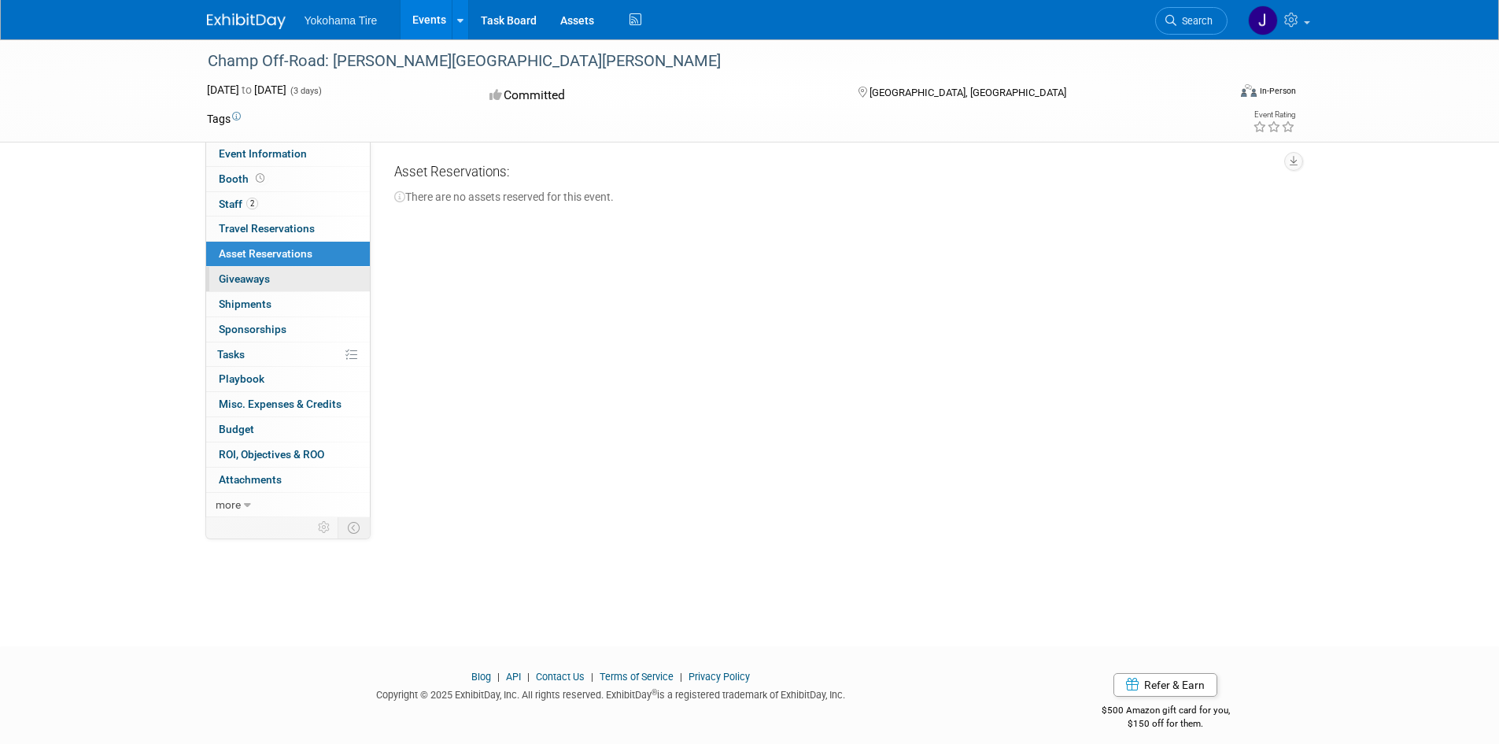
click at [251, 275] on span "Giveaways 0" at bounding box center [244, 278] width 51 height 13
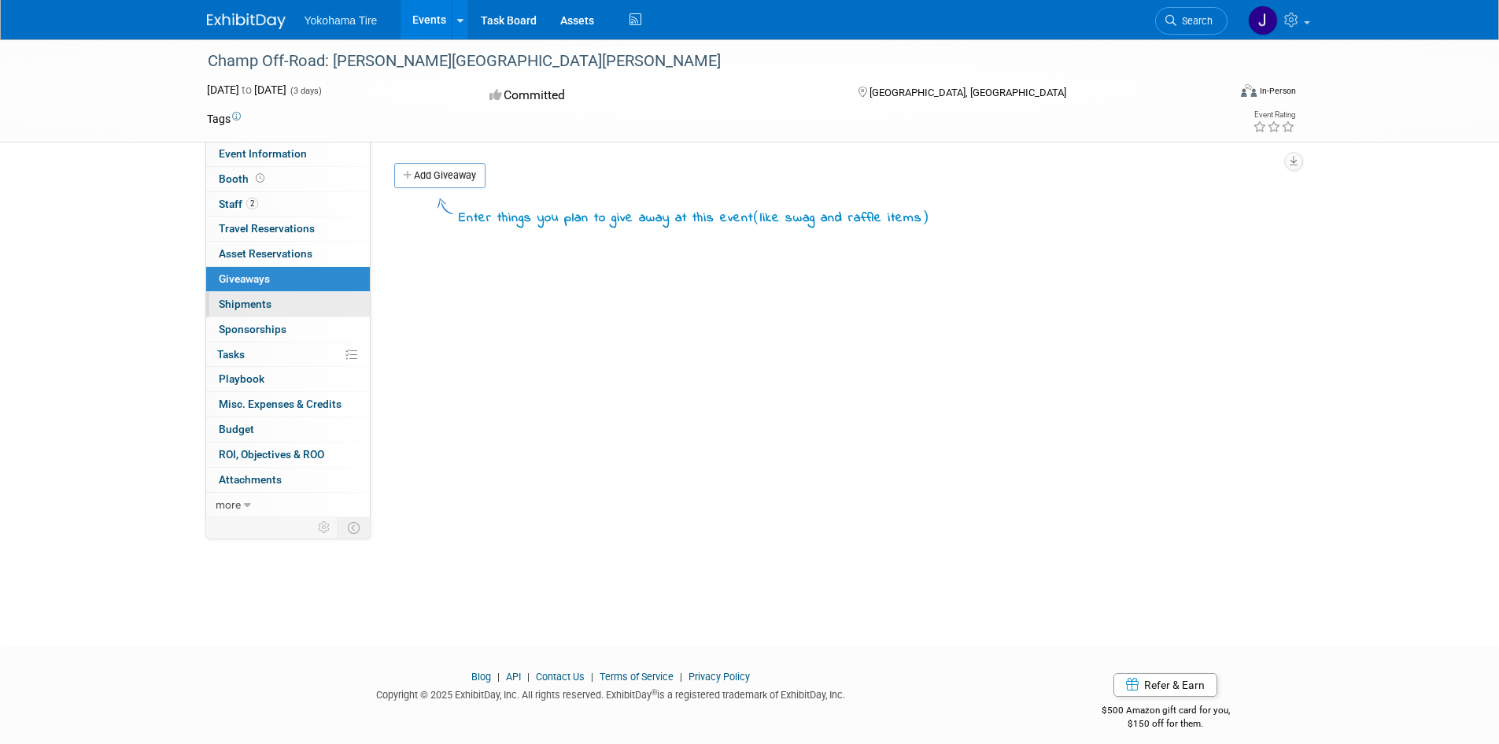
click at [253, 301] on span "Shipments 0" at bounding box center [245, 303] width 53 height 13
